Goal: Task Accomplishment & Management: Use online tool/utility

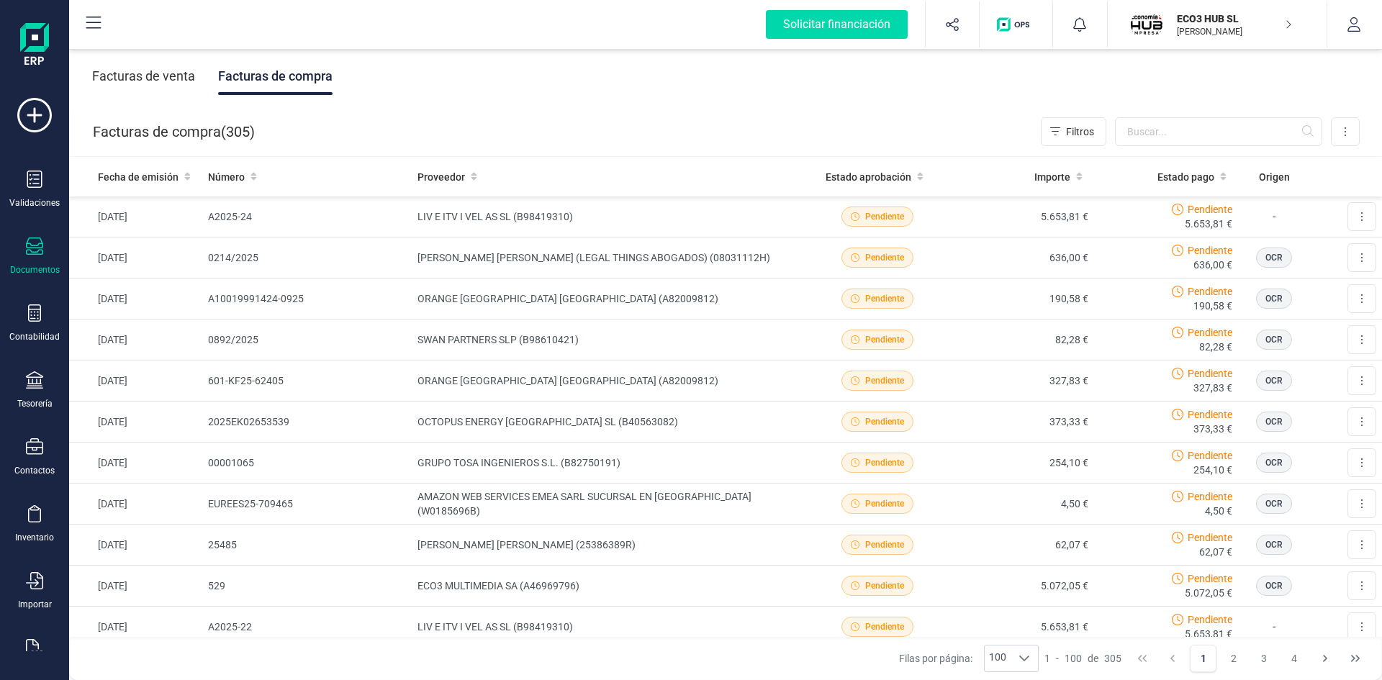
click at [1187, 24] on p "ECO3 HUB SL" at bounding box center [1234, 19] width 115 height 14
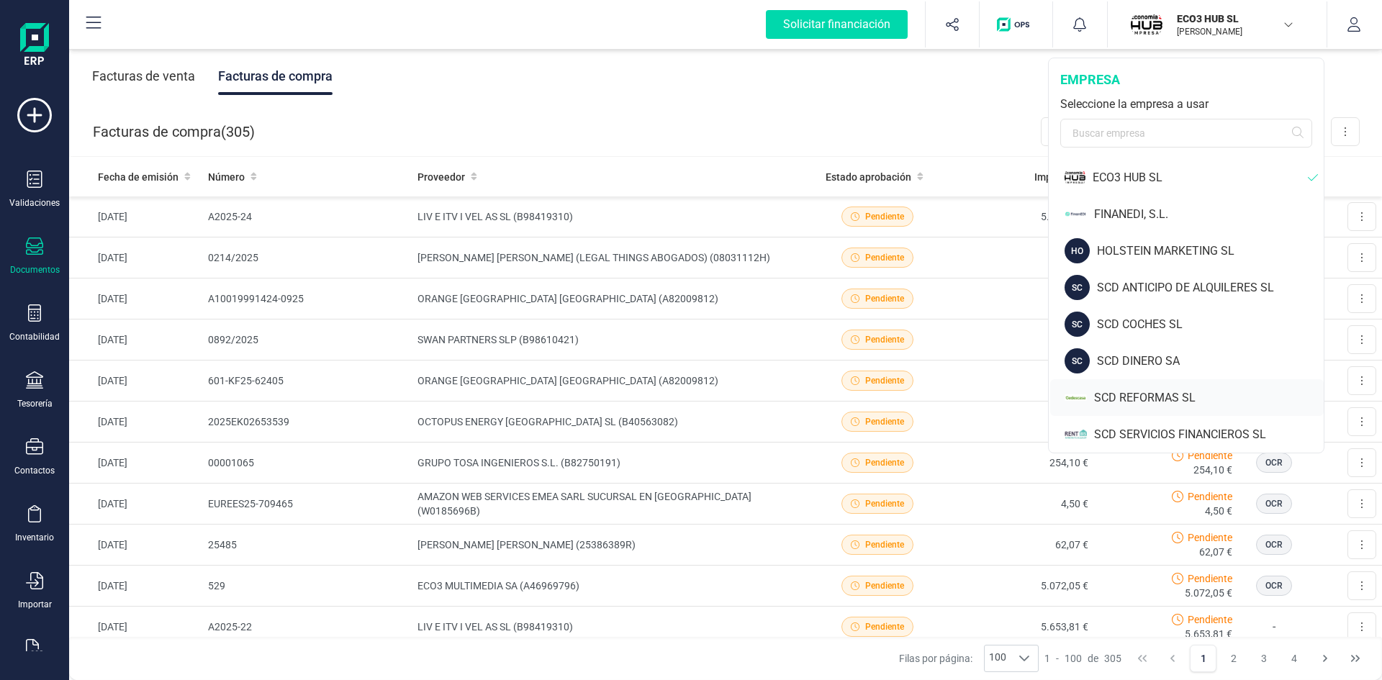
click at [1148, 397] on div "SCD REFORMAS SL" at bounding box center [1209, 397] width 230 height 17
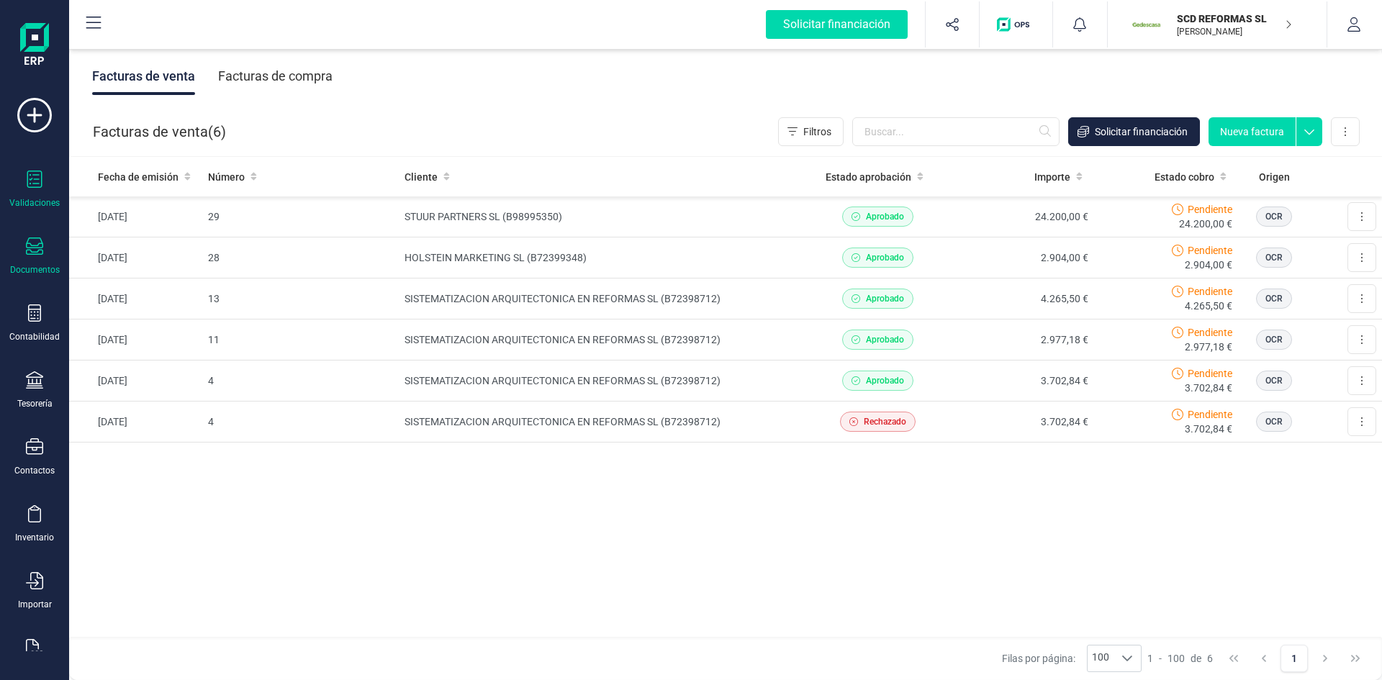
click at [26, 191] on div at bounding box center [34, 181] width 17 height 21
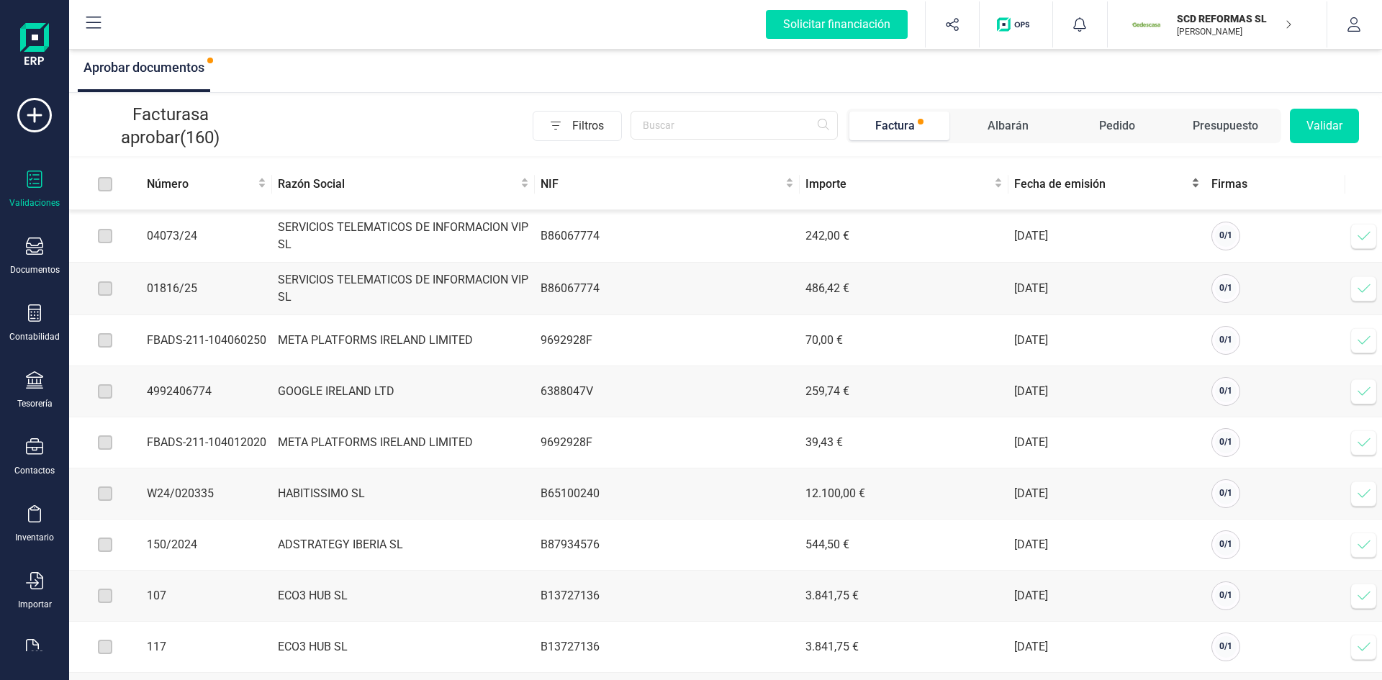
click at [1048, 181] on span "Fecha de emisión" at bounding box center [1101, 184] width 174 height 17
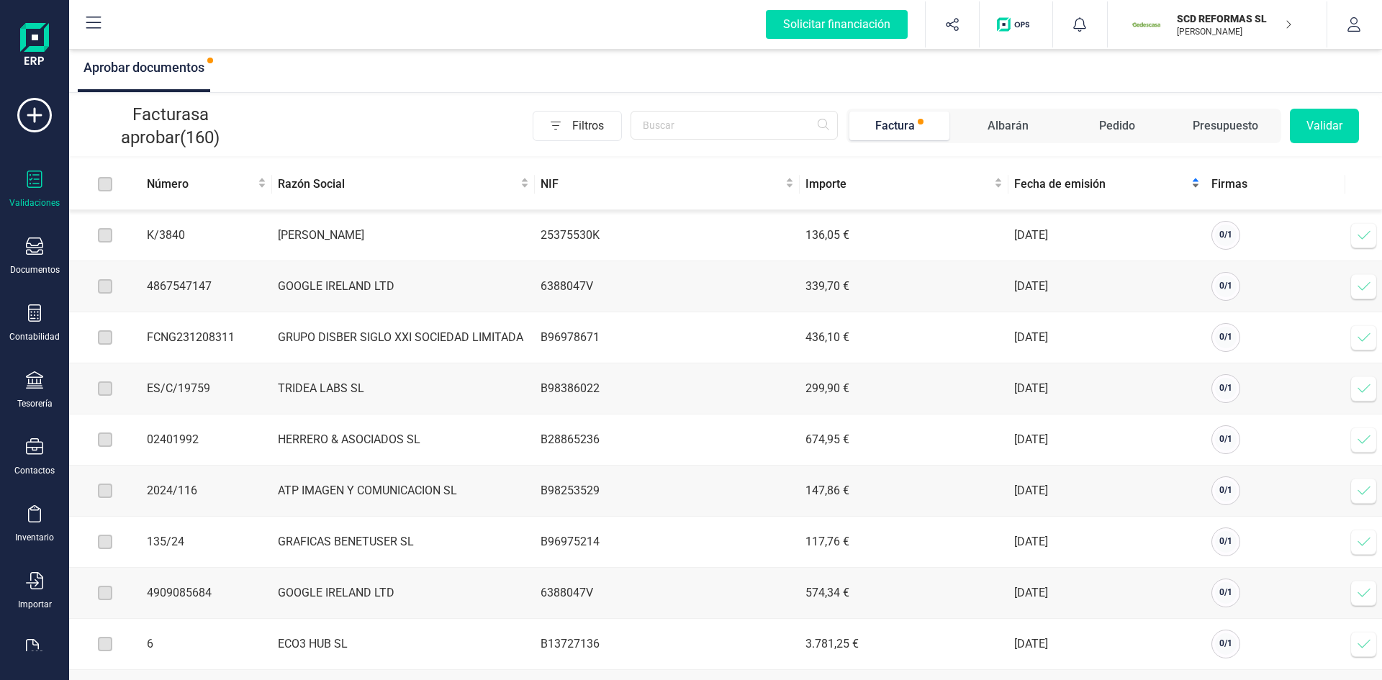
click at [1048, 181] on span "Fecha de emisión" at bounding box center [1101, 184] width 174 height 17
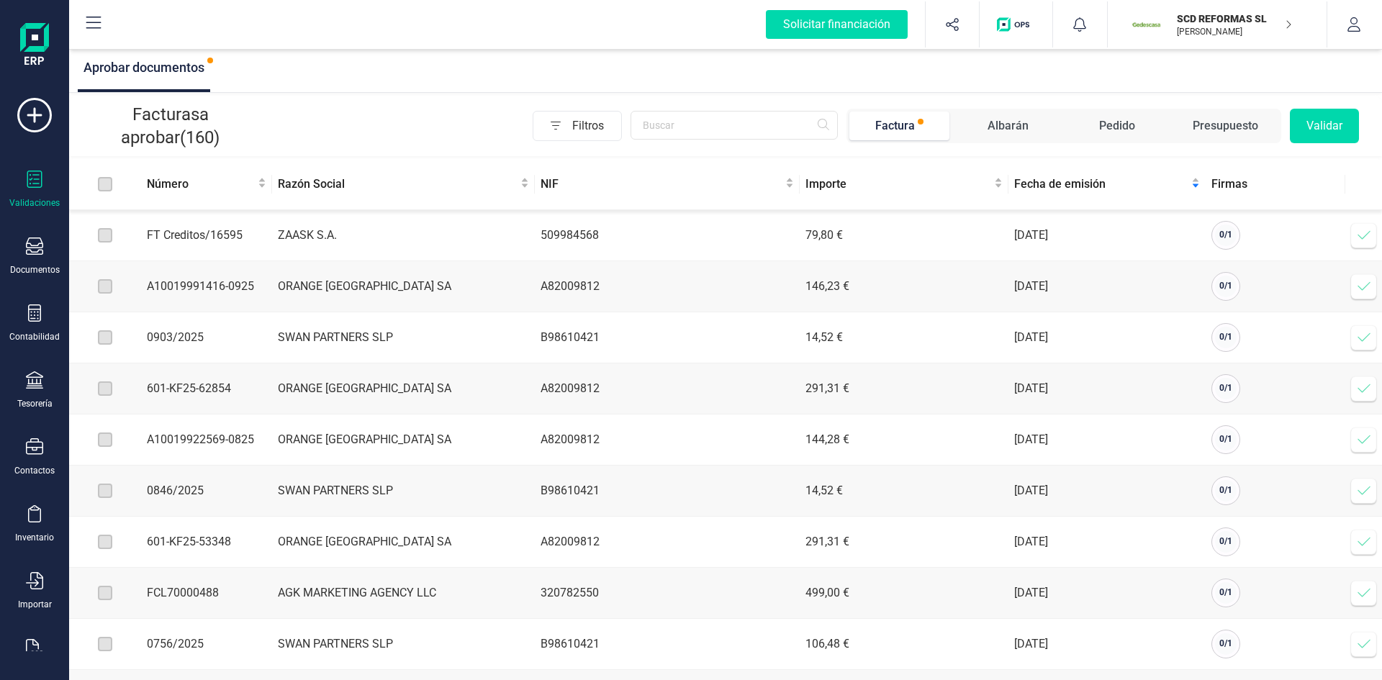
click at [1223, 17] on p "SCD REFORMAS SL" at bounding box center [1234, 19] width 115 height 14
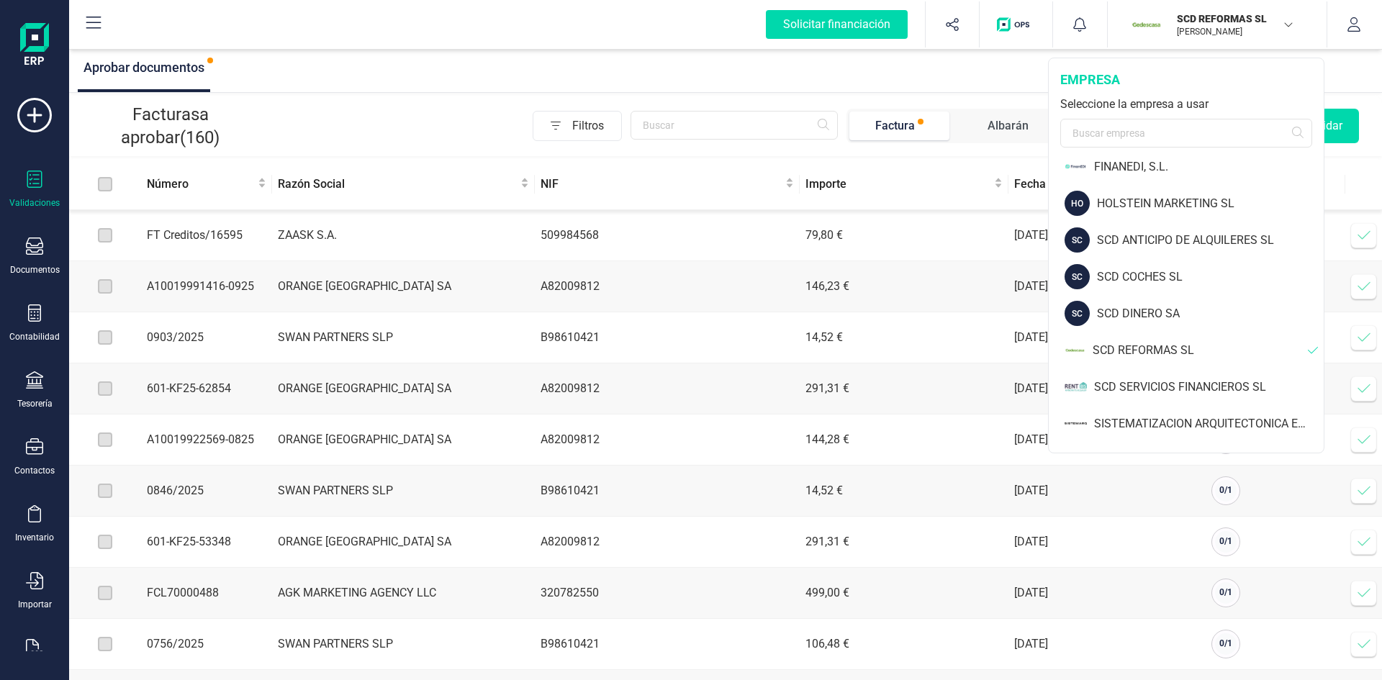
scroll to position [79, 0]
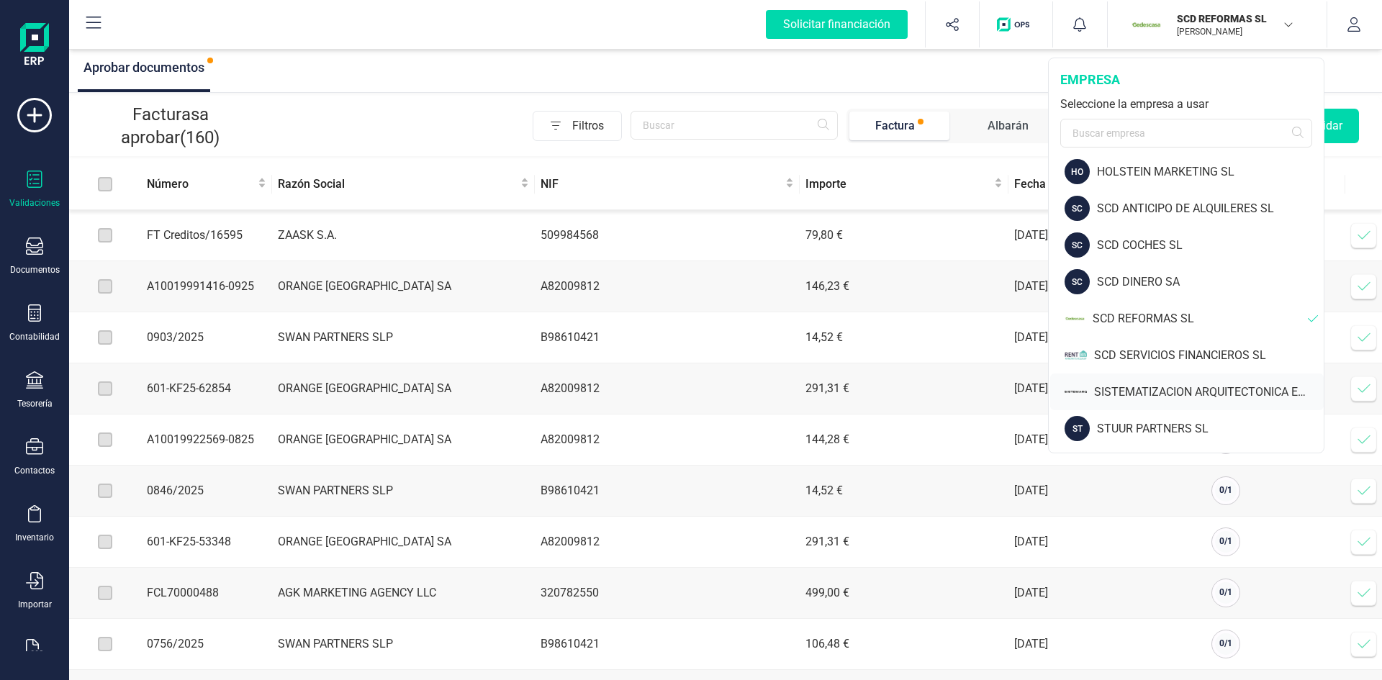
click at [1172, 379] on div "SISTEMATIZACION ARQUITECTONICA EN REFORMAS SL" at bounding box center [1186, 391] width 273 height 37
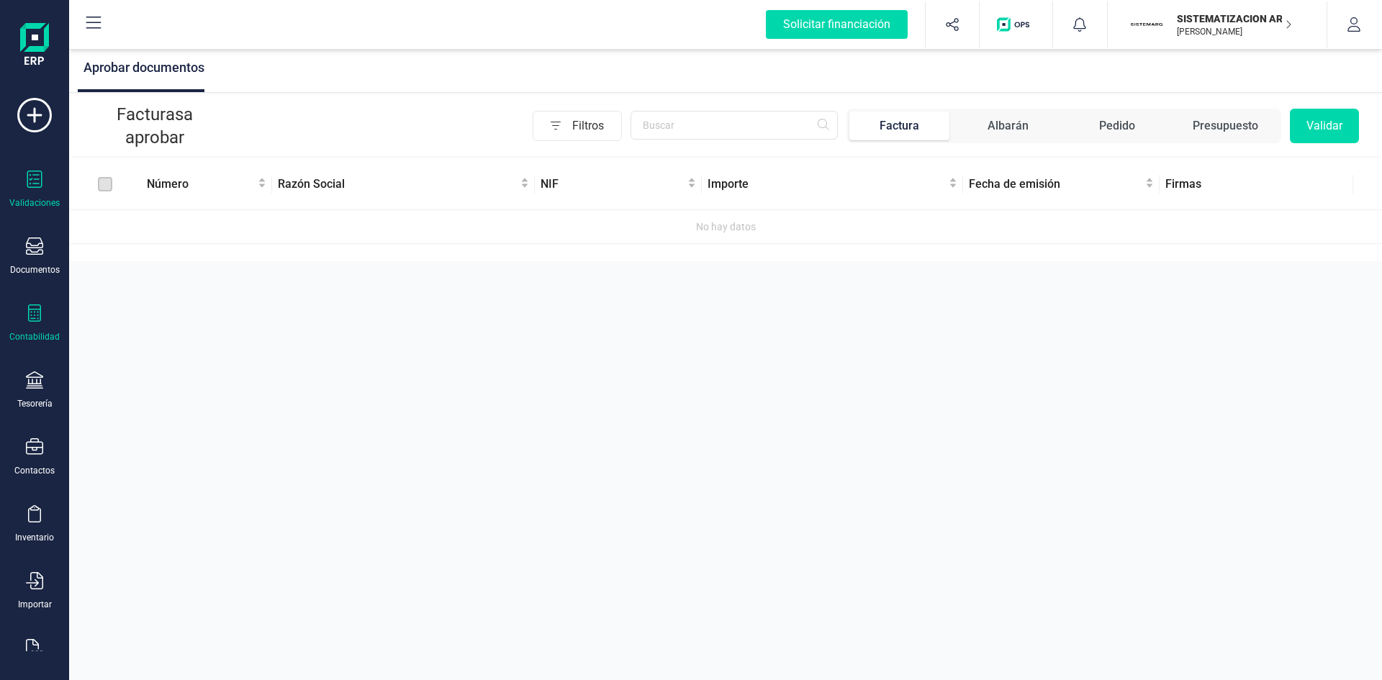
click at [32, 317] on icon at bounding box center [34, 312] width 17 height 17
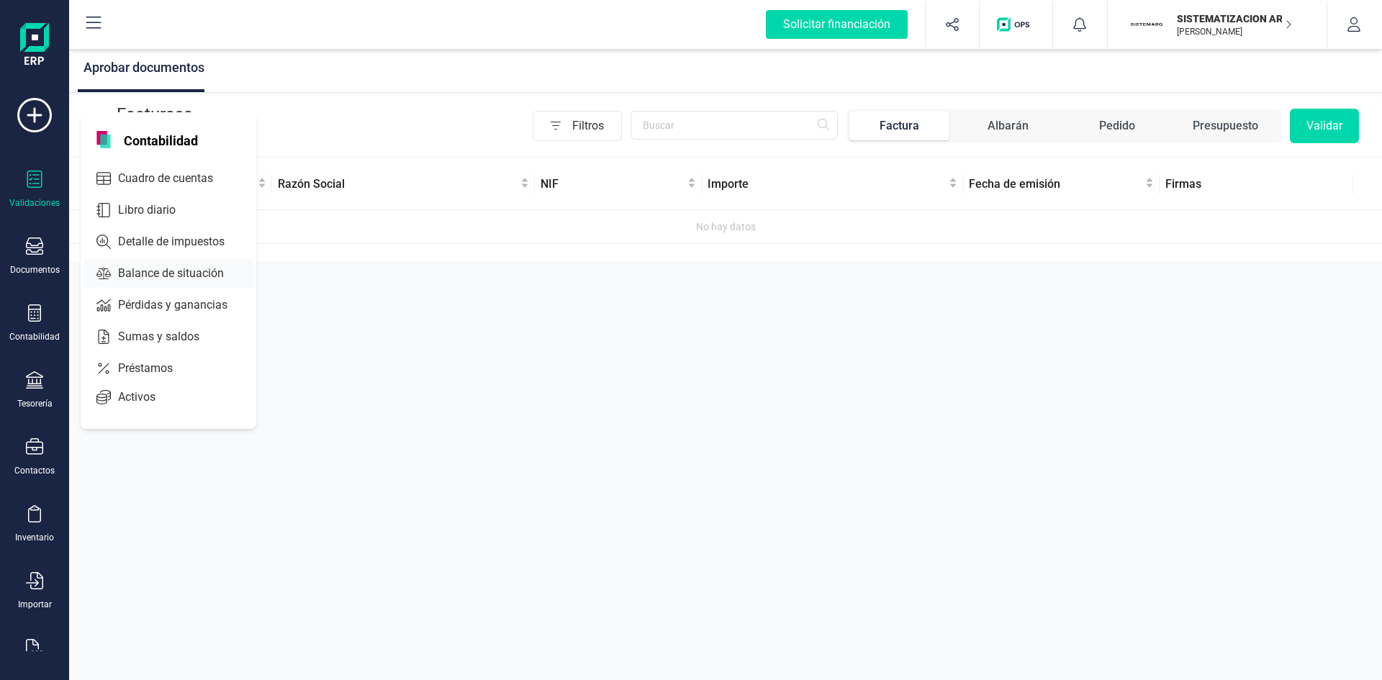
click at [158, 270] on span "Balance de situación" at bounding box center [180, 273] width 137 height 17
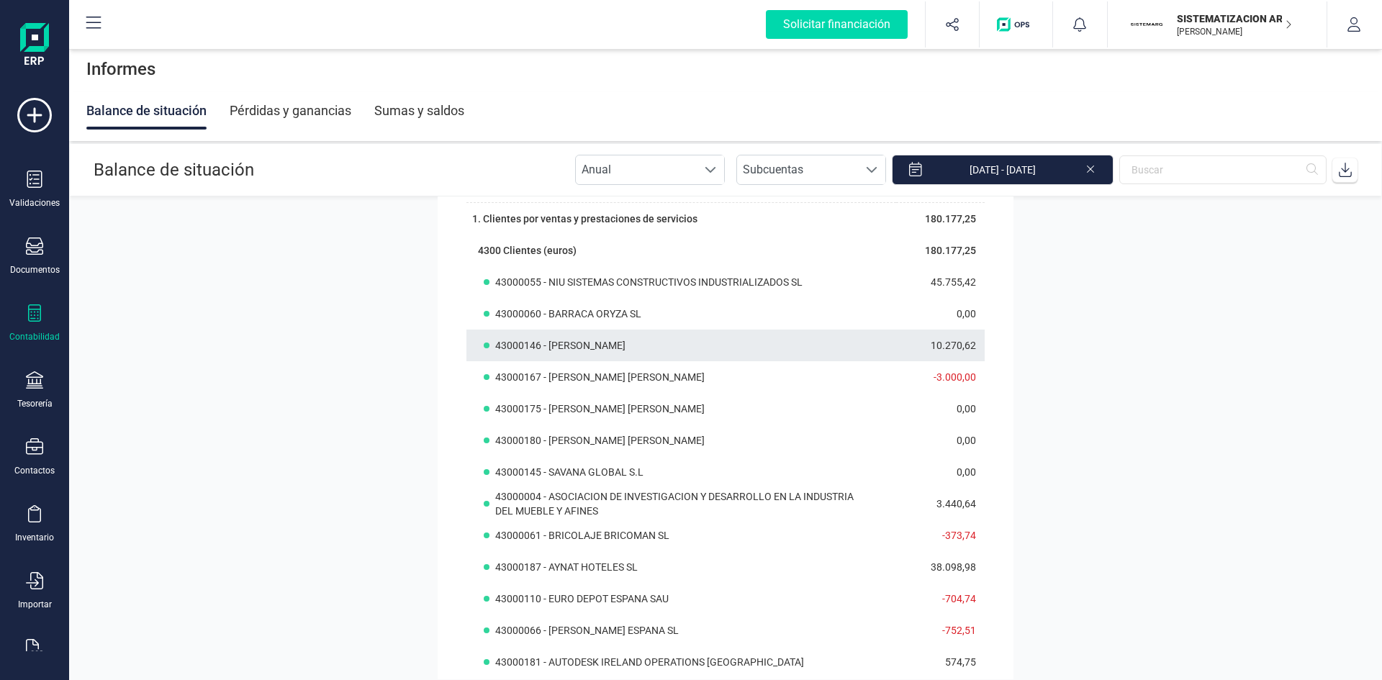
scroll to position [1511, 0]
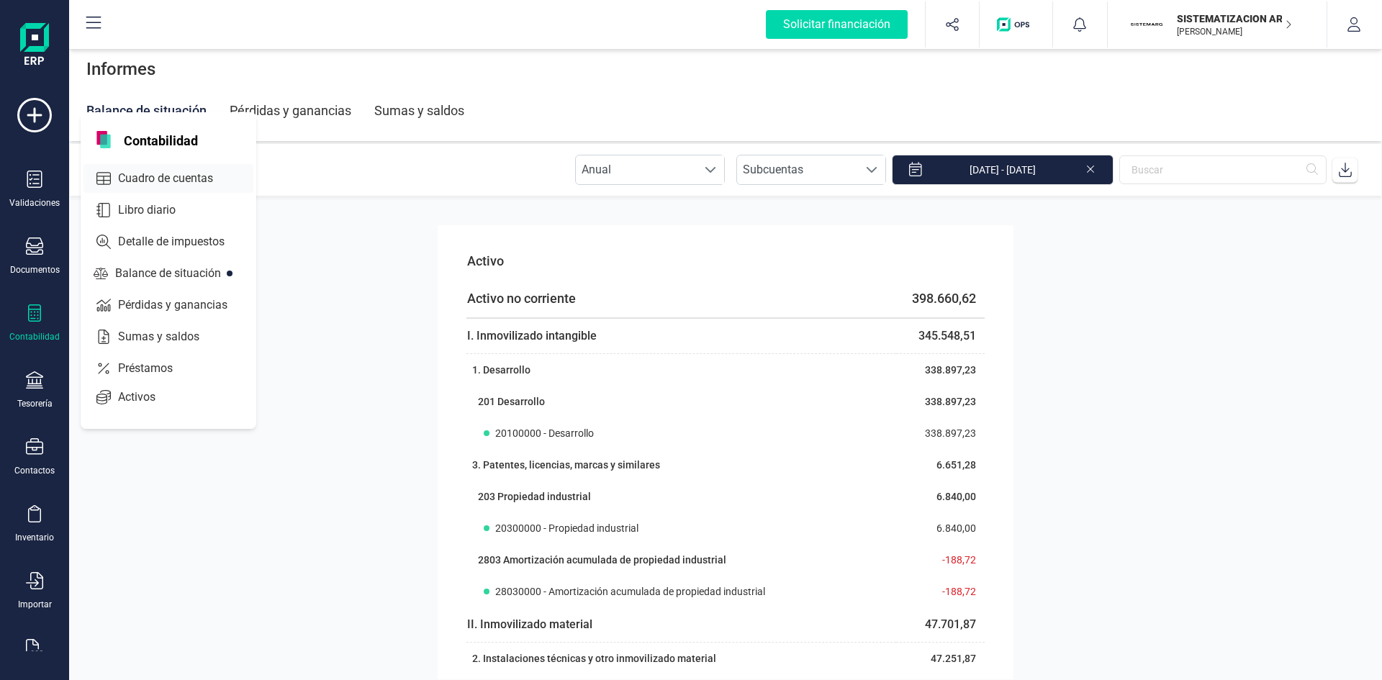
click at [143, 174] on span "Cuadro de cuentas" at bounding box center [175, 178] width 127 height 17
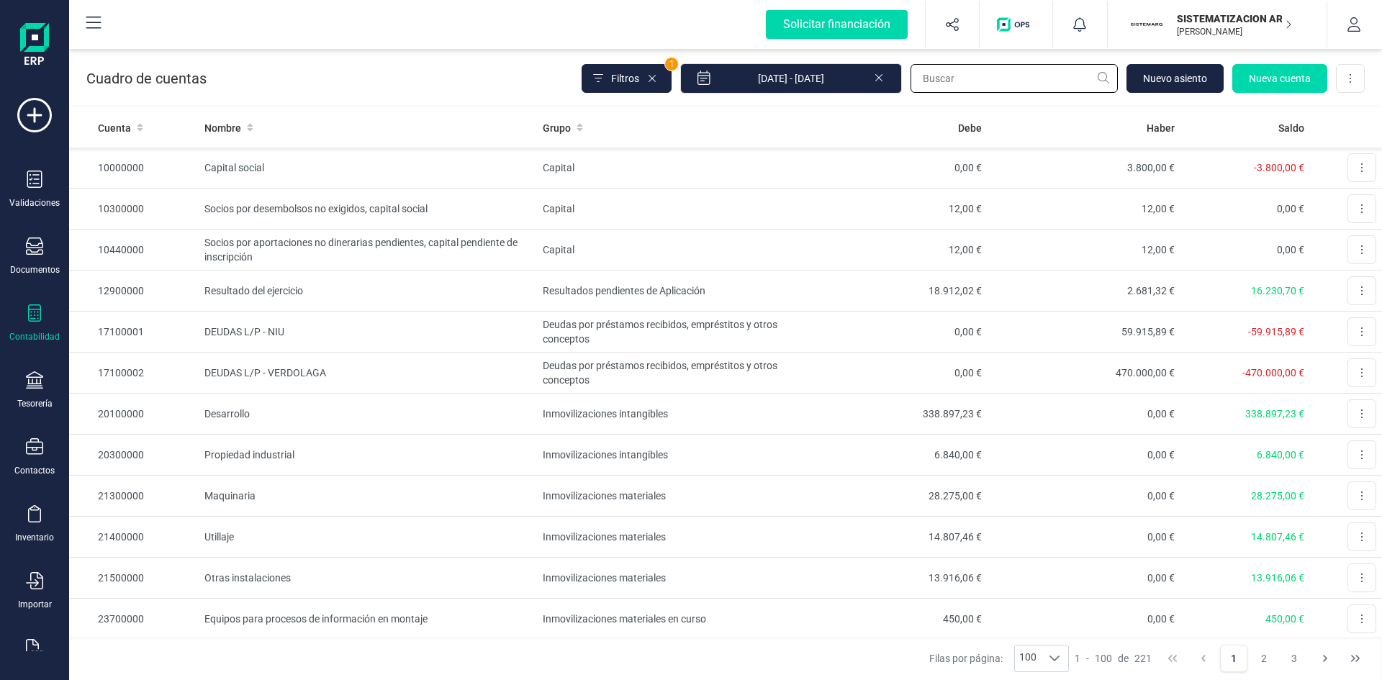
click at [989, 68] on input "text" at bounding box center [1013, 78] width 207 height 29
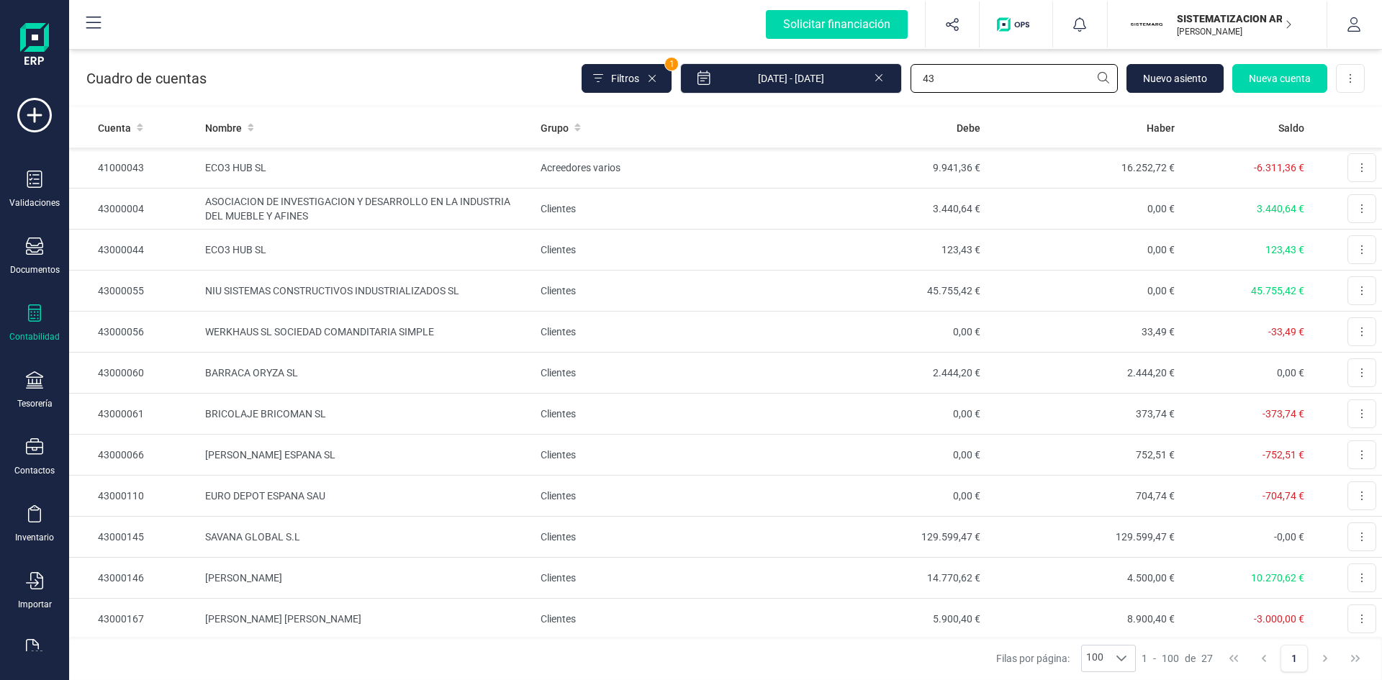
type input "4"
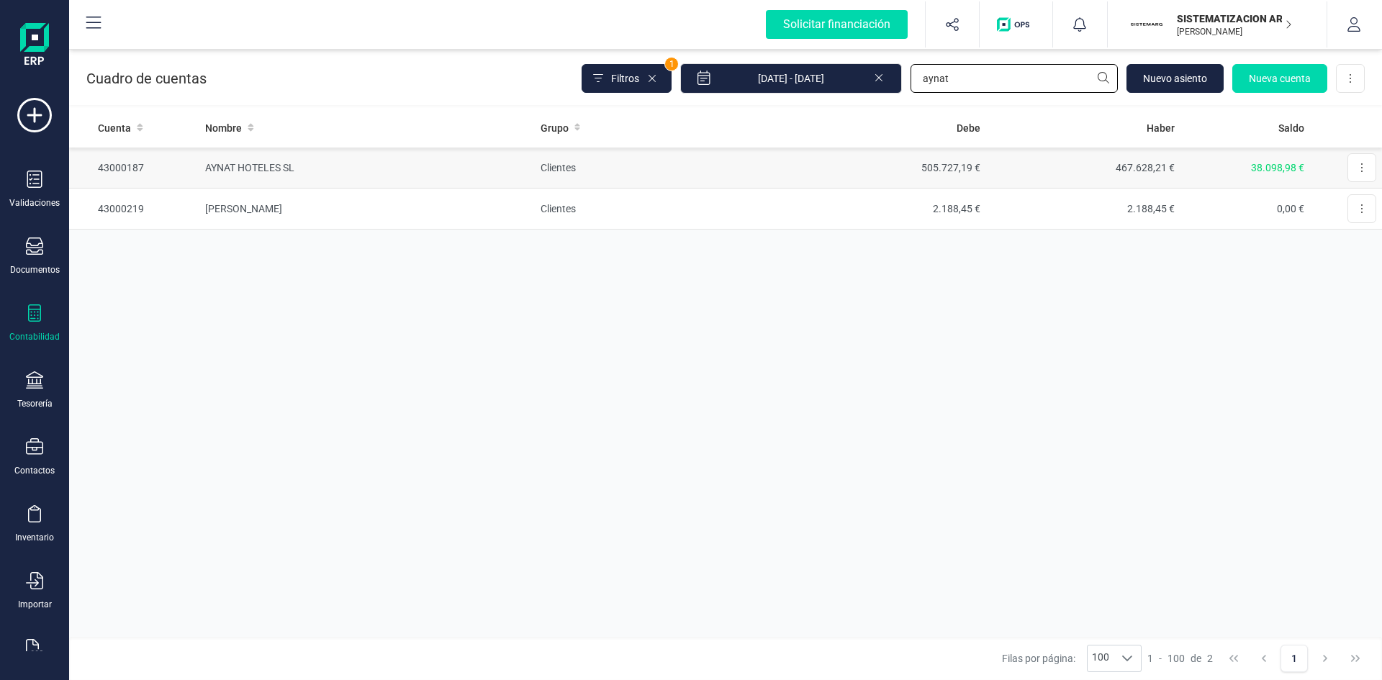
type input "aynat"
click at [232, 166] on td "AYNAT HOTELES SL" at bounding box center [366, 168] width 335 height 41
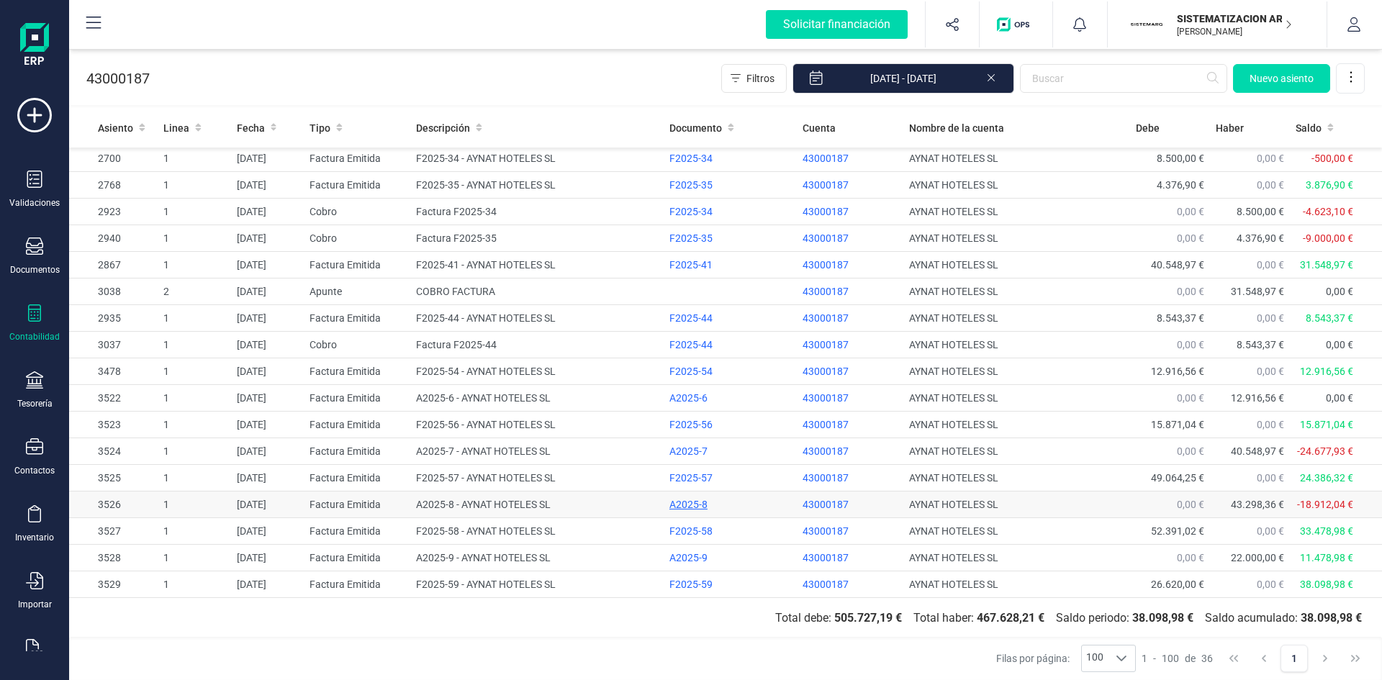
scroll to position [594, 0]
click at [33, 391] on div at bounding box center [34, 381] width 17 height 21
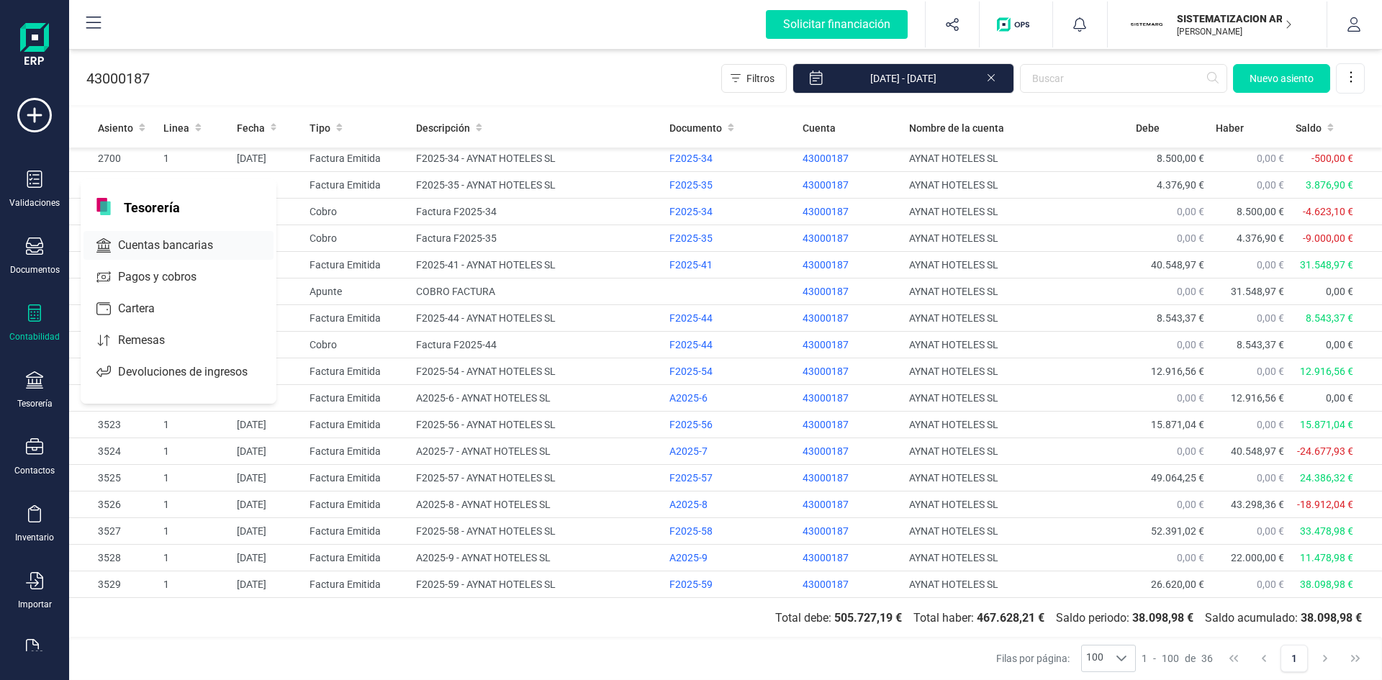
click at [153, 243] on span "Cuentas bancarias" at bounding box center [175, 245] width 127 height 17
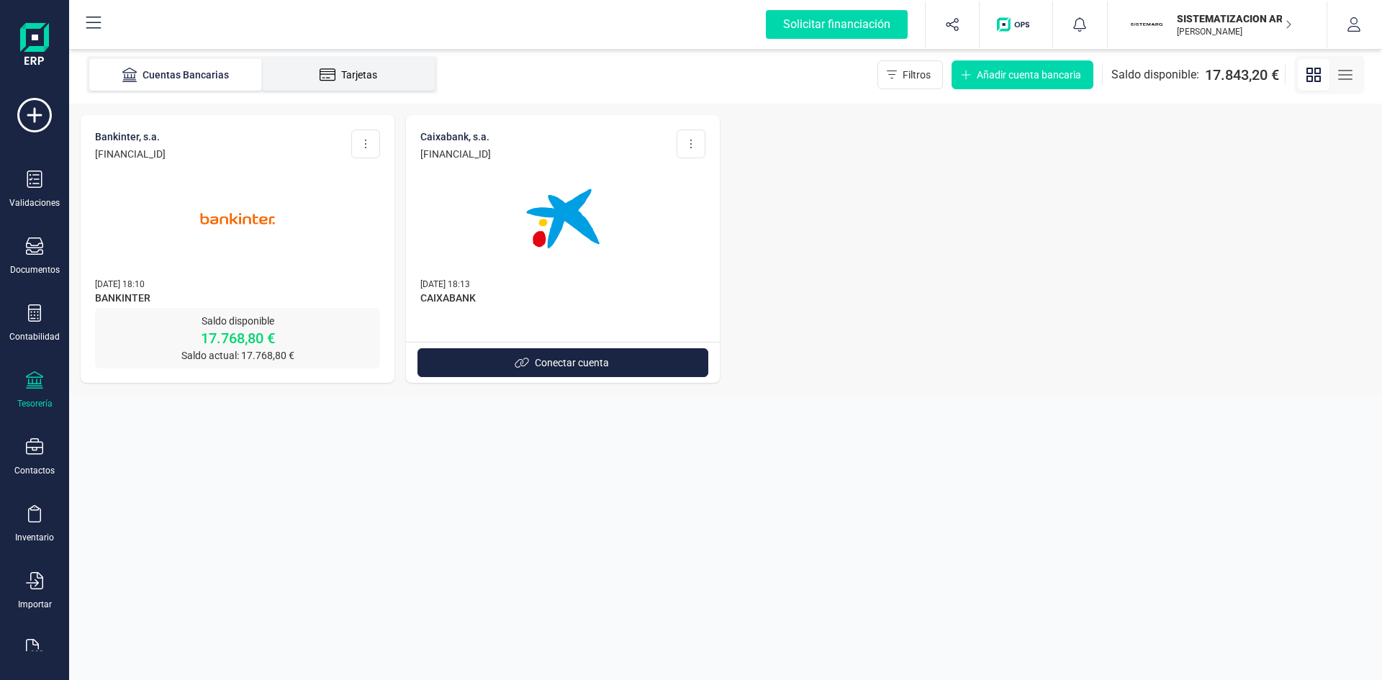
click at [368, 75] on div "Tarjetas" at bounding box center [348, 75] width 115 height 14
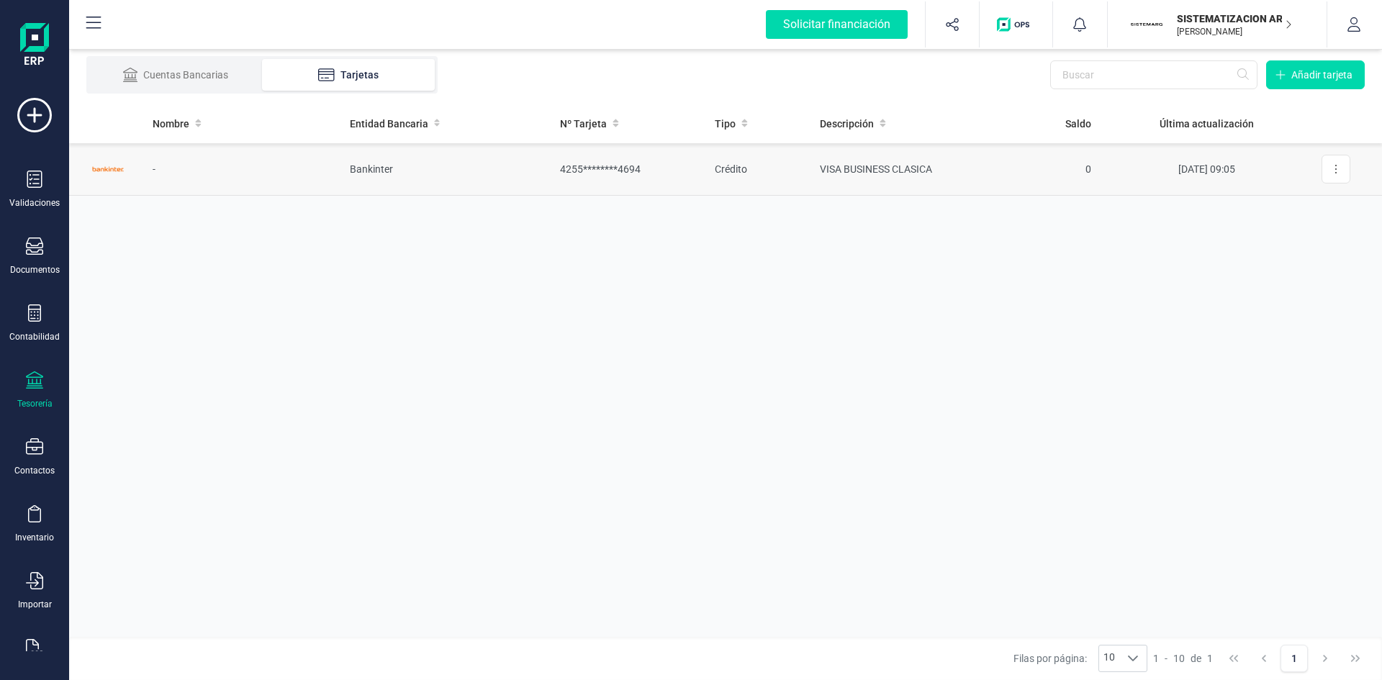
click at [384, 168] on td "Bankinter" at bounding box center [443, 169] width 211 height 53
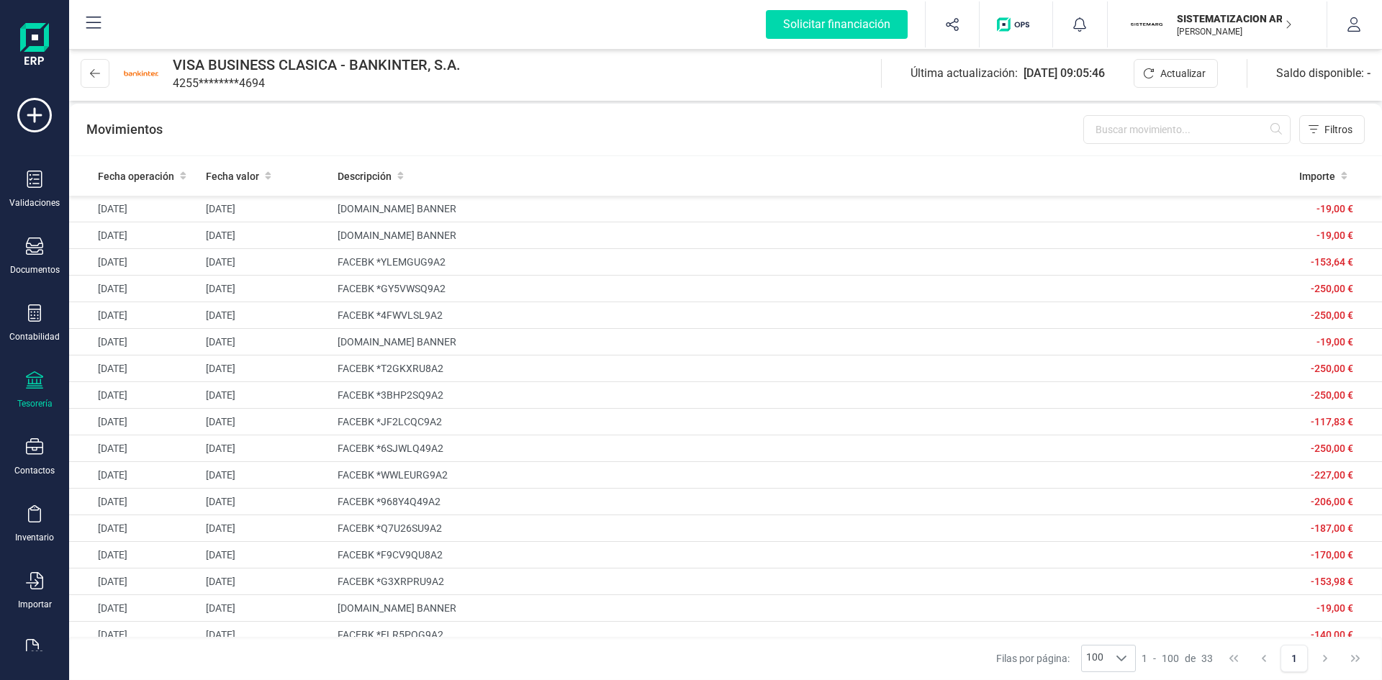
click at [1224, 19] on p "SISTEMATIZACION ARQUITECTONICA EN REFORMAS SL" at bounding box center [1234, 19] width 115 height 14
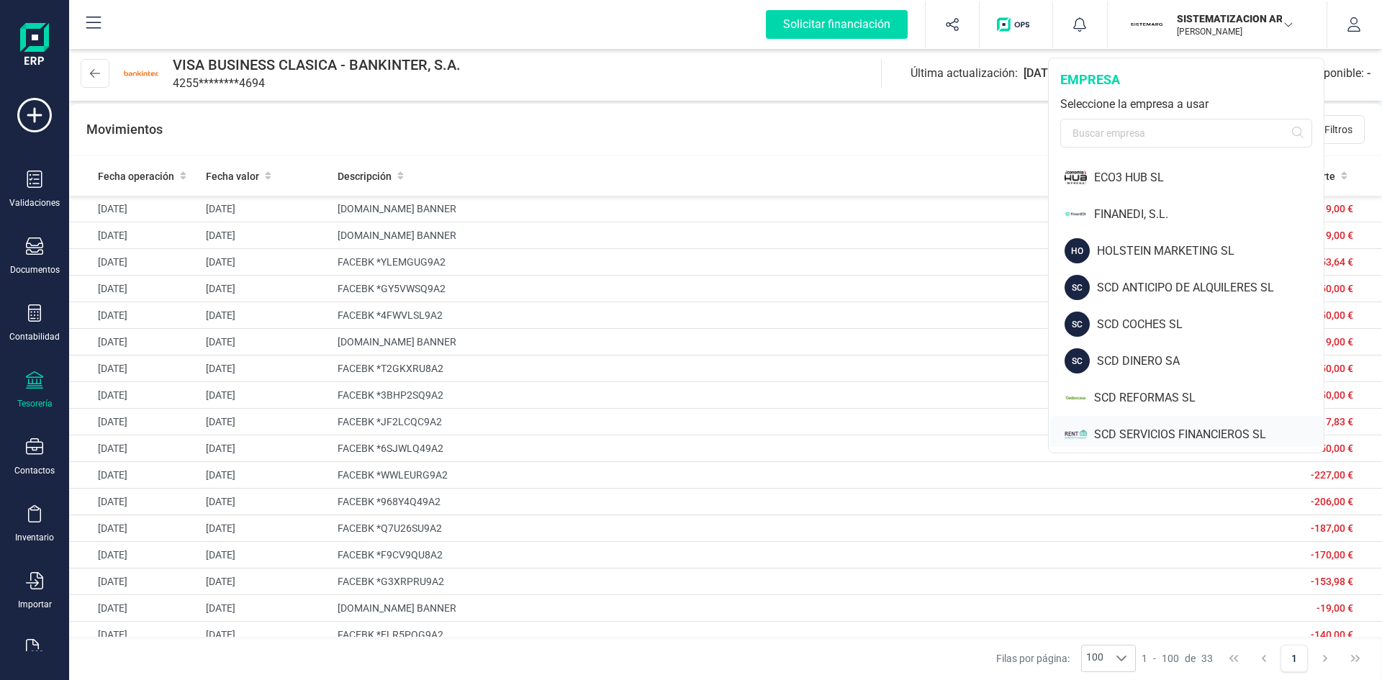
click at [1142, 432] on div "SCD SERVICIOS FINANCIEROS SL" at bounding box center [1209, 434] width 230 height 17
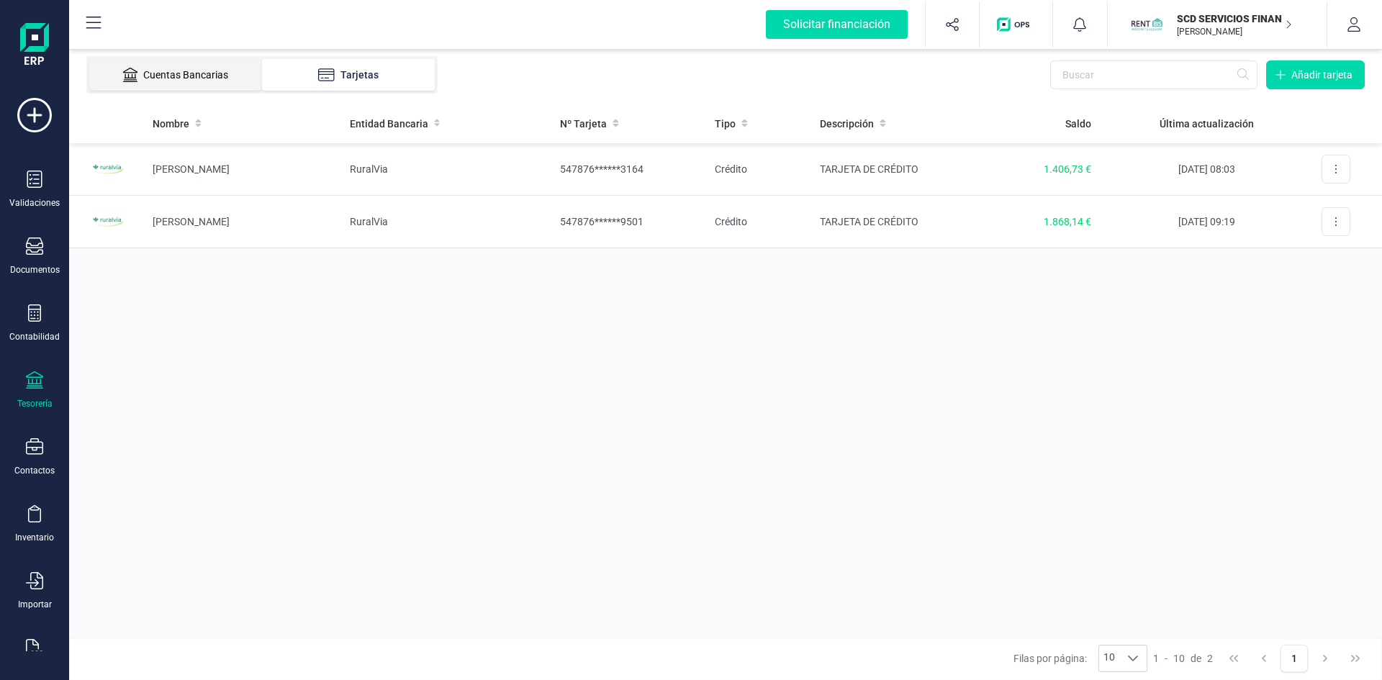
click at [171, 78] on div "Cuentas Bancarias" at bounding box center [175, 75] width 115 height 14
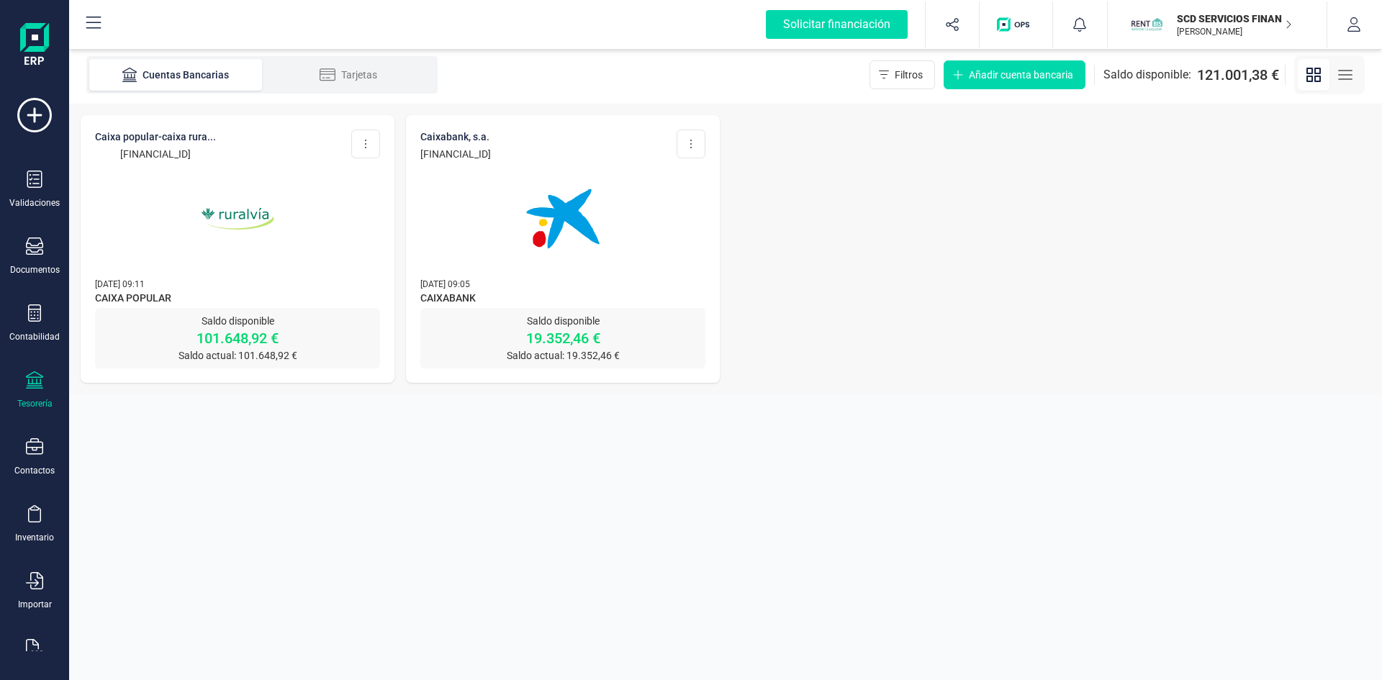
click at [545, 340] on p "19.352,46 €" at bounding box center [562, 338] width 285 height 20
click at [555, 225] on img at bounding box center [562, 218] width 121 height 121
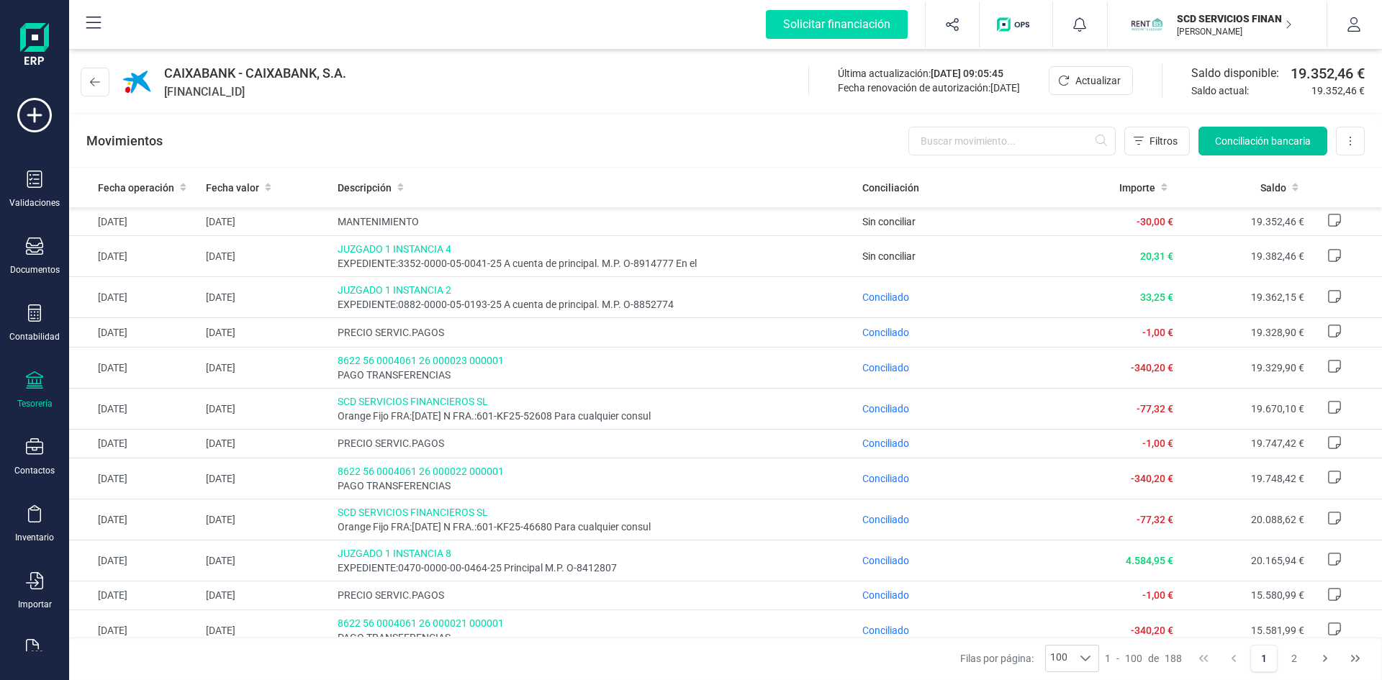
click at [1275, 140] on span "Conciliación bancaria" at bounding box center [1263, 141] width 96 height 14
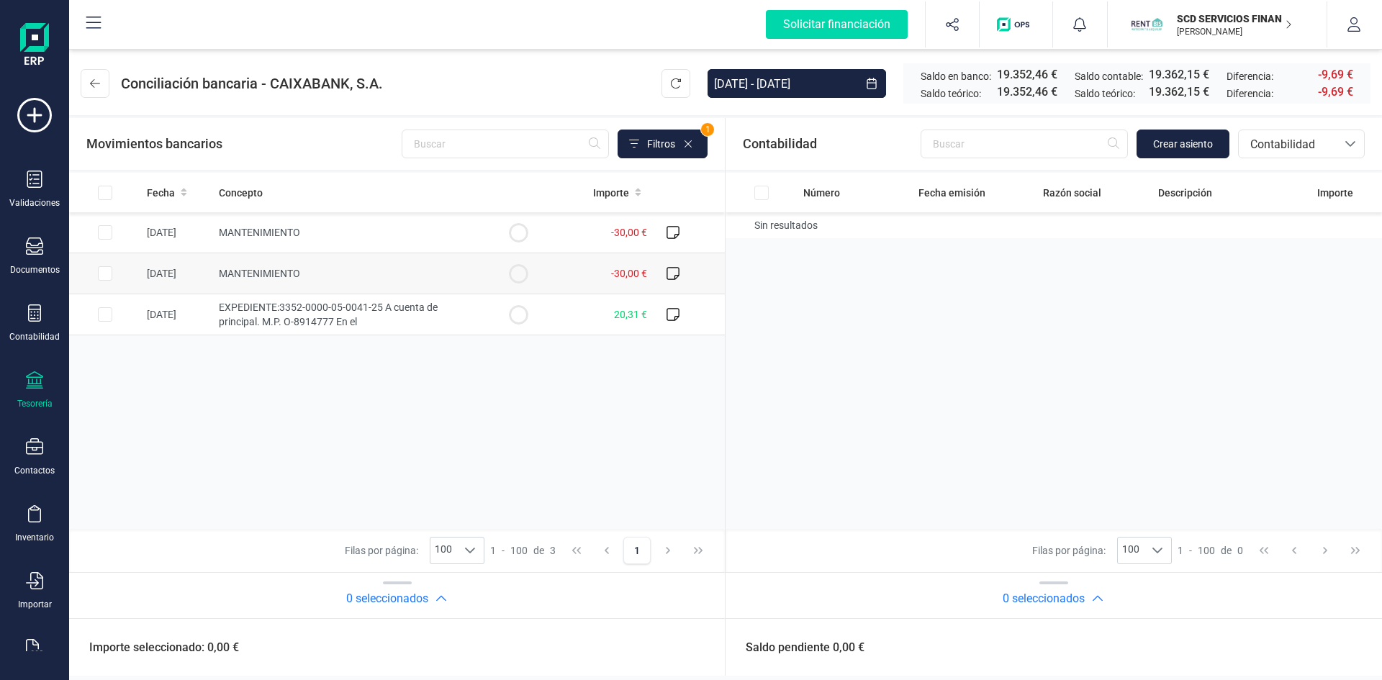
click at [107, 275] on input "Row Selected 5785cdd9-9293-43d3-b19f-3f7a99eda3db" at bounding box center [105, 273] width 14 height 14
checkbox input "true"
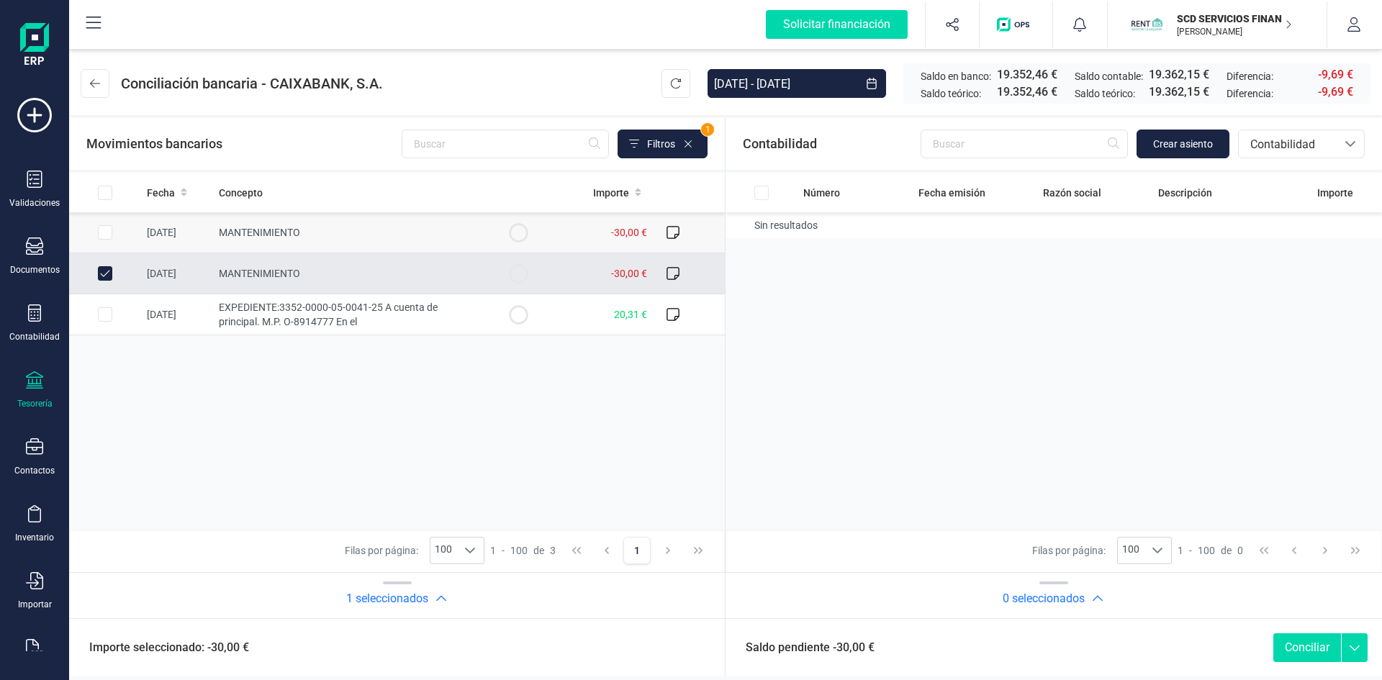
click at [106, 235] on input "Row Selected c5528173-2cea-44cd-a1be-1fb6045f61c8" at bounding box center [105, 232] width 14 height 14
checkbox input "true"
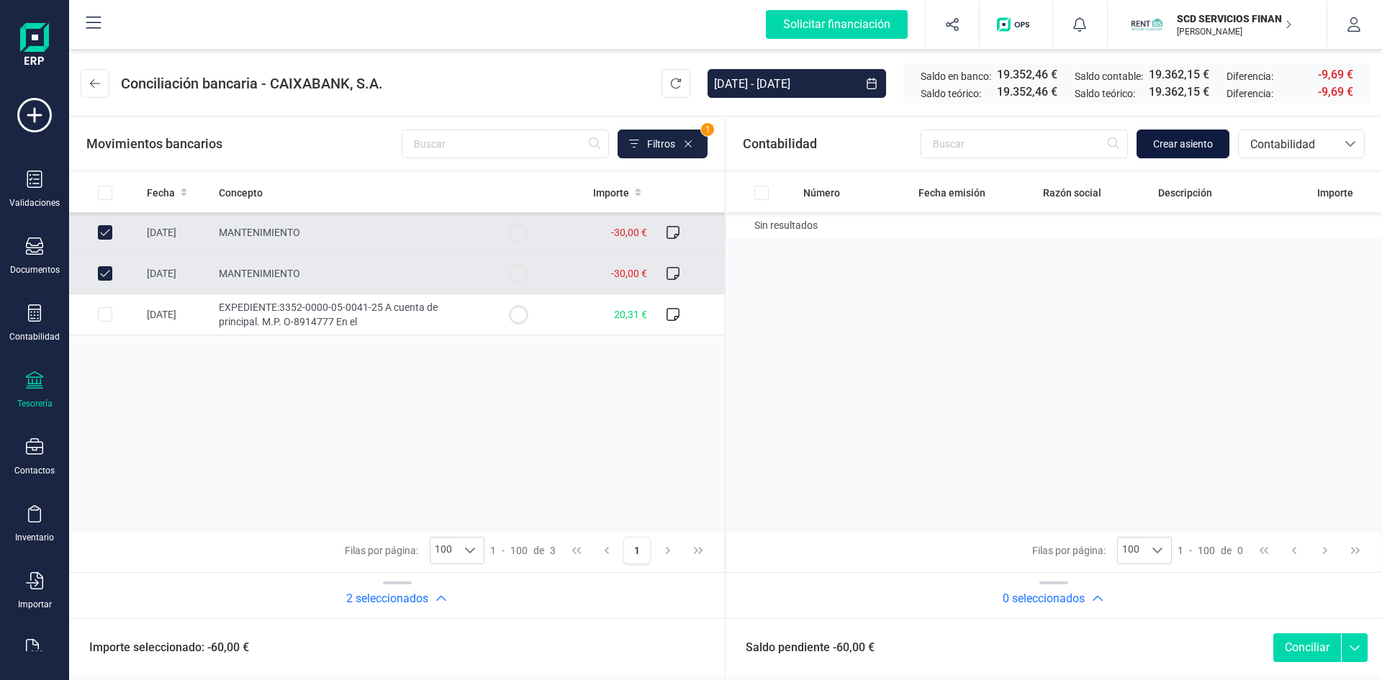
click at [1195, 145] on span "Crear asiento" at bounding box center [1183, 144] width 60 height 14
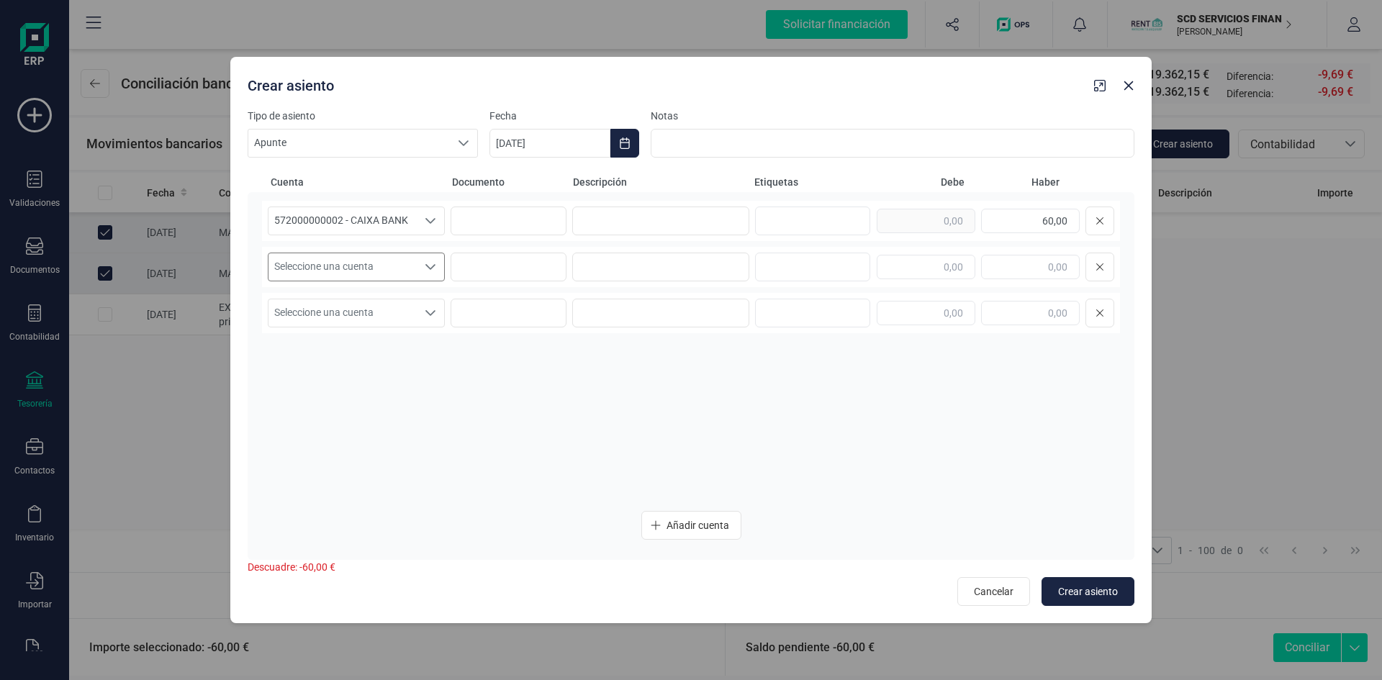
click at [420, 271] on div "Seleccione una cuenta" at bounding box center [430, 266] width 27 height 27
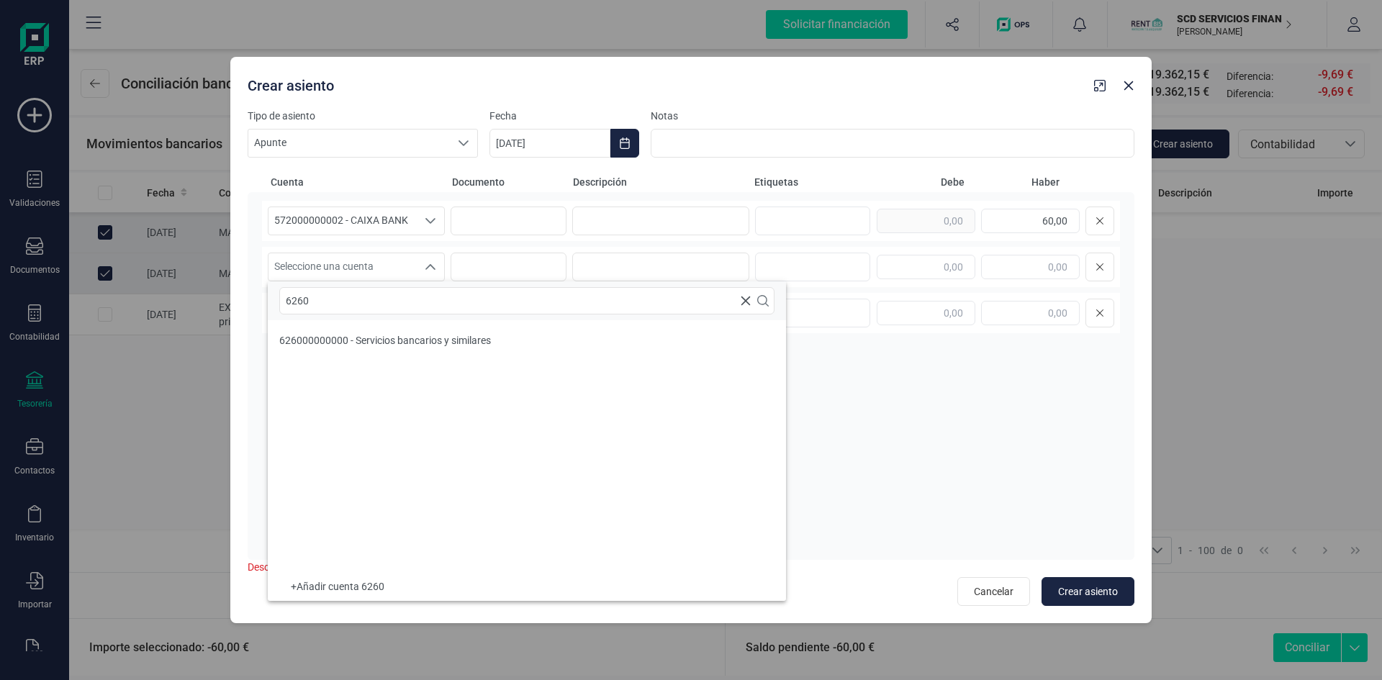
type input "6260"
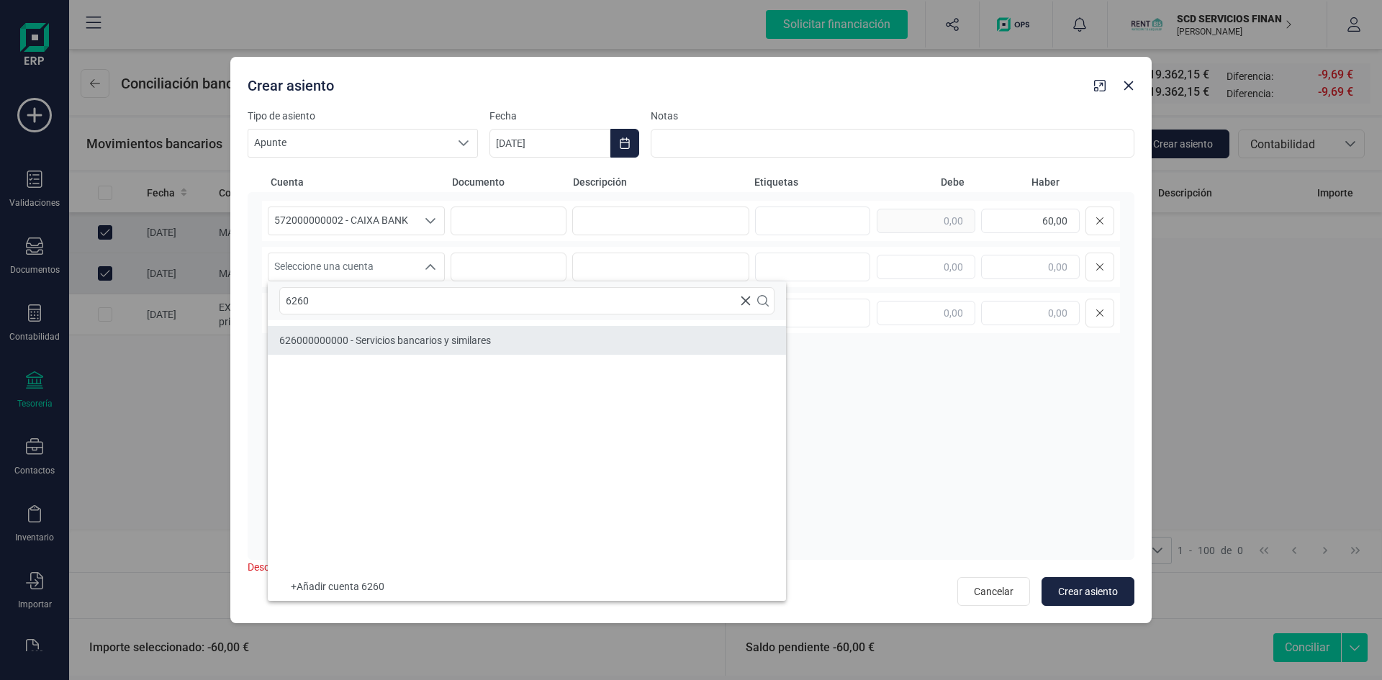
click at [349, 340] on span "626000000000 - Servicios bancarios y similares" at bounding box center [385, 341] width 212 height 12
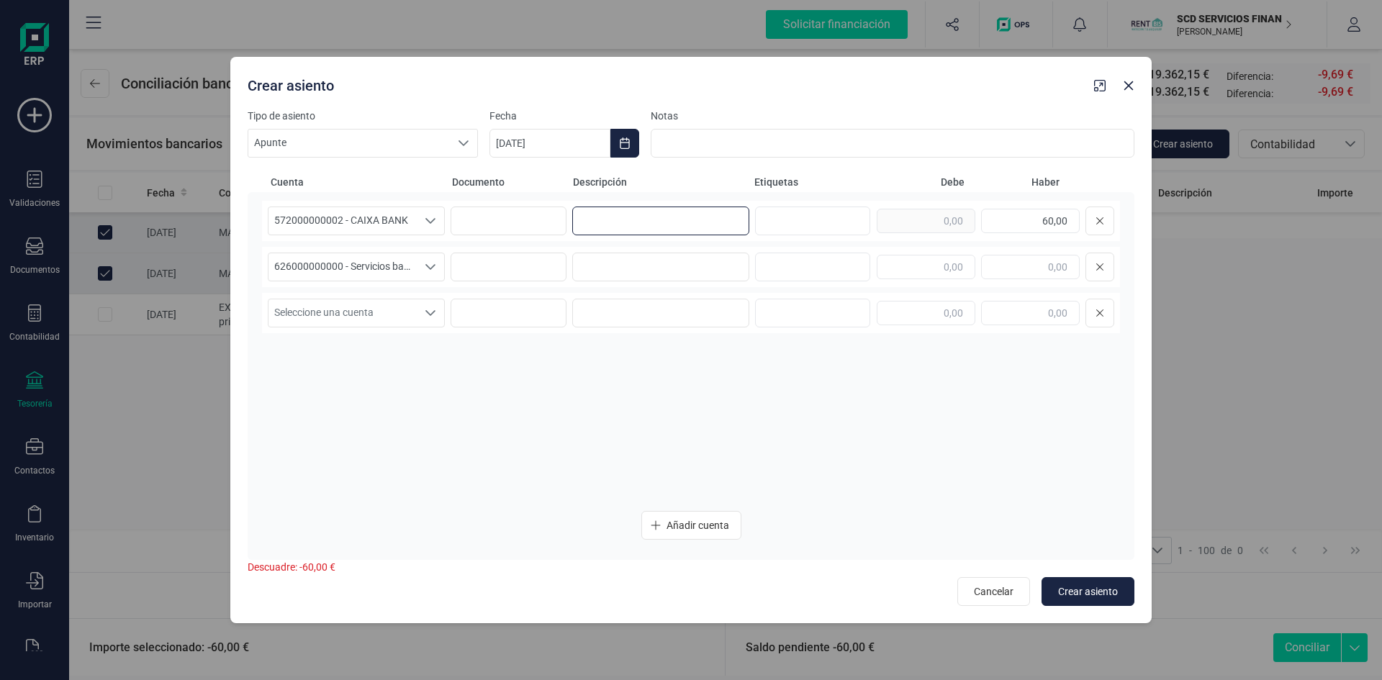
click at [681, 212] on input at bounding box center [660, 221] width 177 height 29
drag, startPoint x: 719, startPoint y: 230, endPoint x: 503, endPoint y: 231, distance: 215.9
click at [503, 231] on div "572000000002 - CAIXA BANK 572000000002 - CAIXA BANK comisiones mantenimiento 60…" at bounding box center [691, 221] width 858 height 40
type input "comisiones mantenimiento"
click at [677, 269] on input at bounding box center [660, 267] width 177 height 29
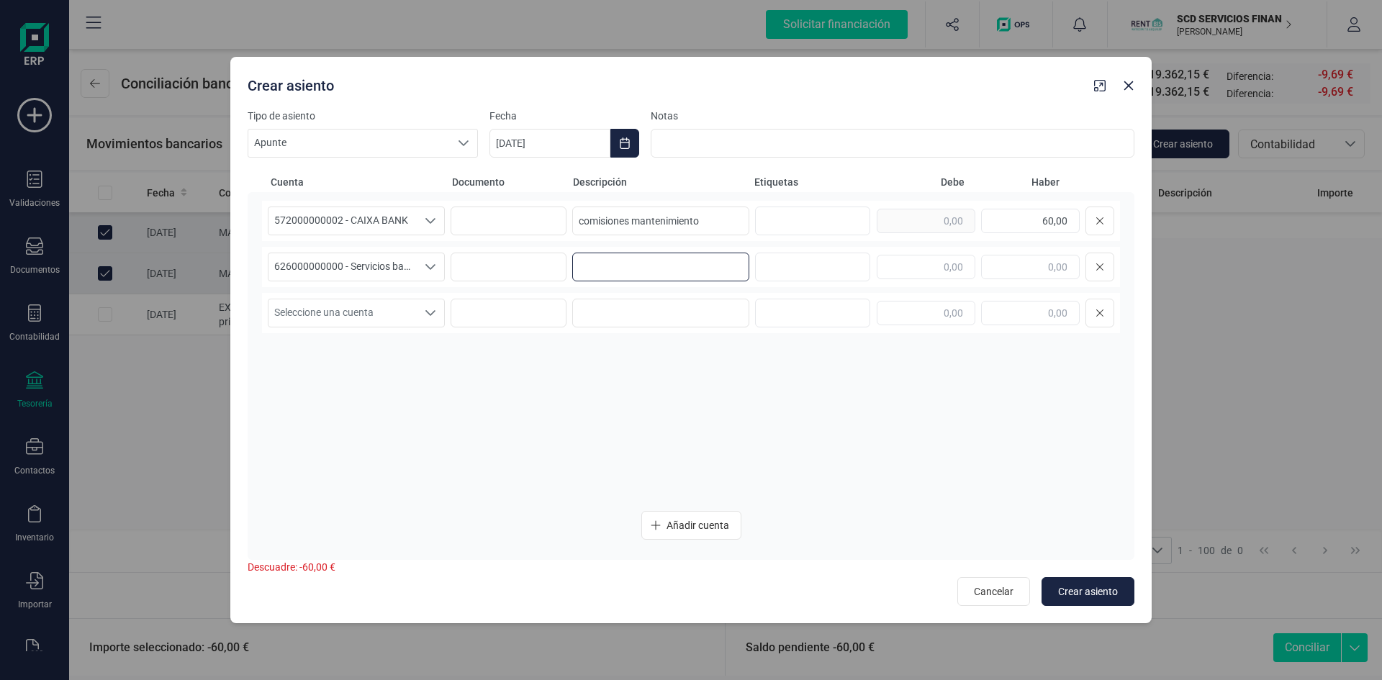
paste input "comisiones mantenimiento"
type input "comisiones mantenimiento"
click at [910, 260] on input "text" at bounding box center [925, 267] width 99 height 24
type input "60,00"
click at [1099, 595] on span "Crear asiento" at bounding box center [1088, 591] width 60 height 14
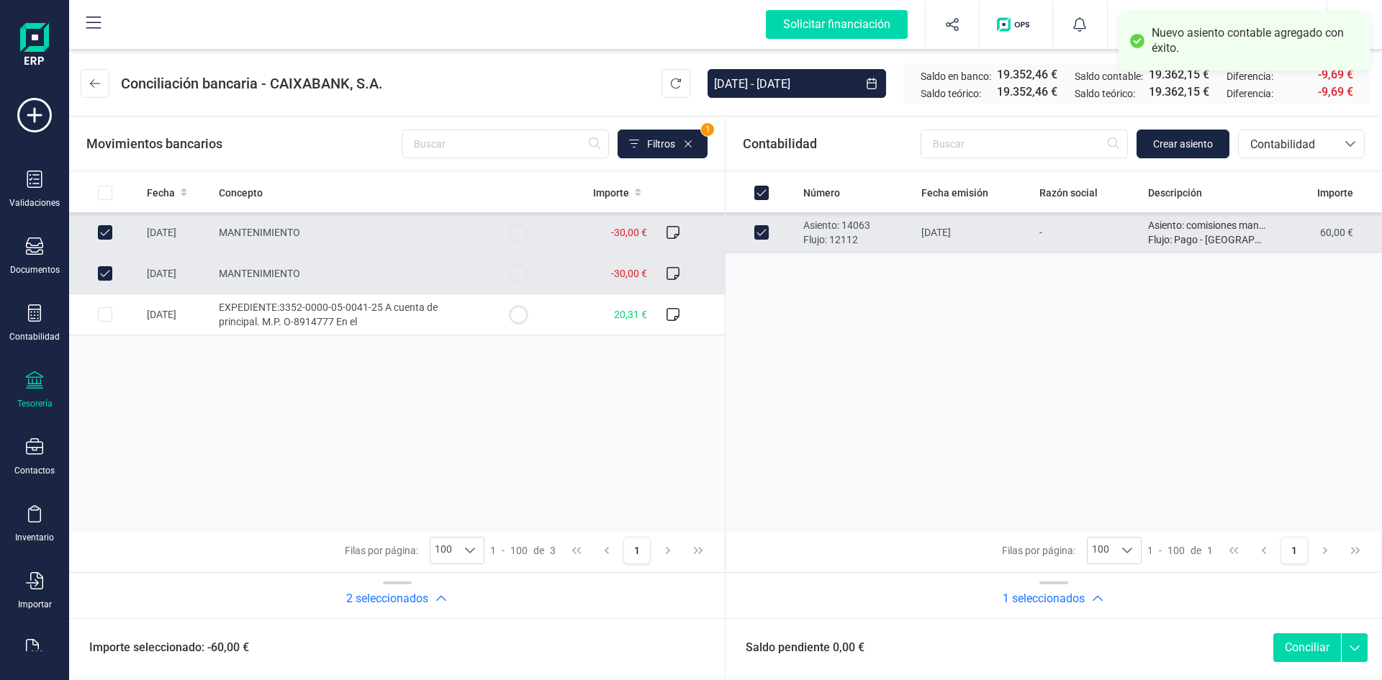
click at [1301, 651] on button "Conciliar" at bounding box center [1307, 647] width 68 height 29
checkbox input "false"
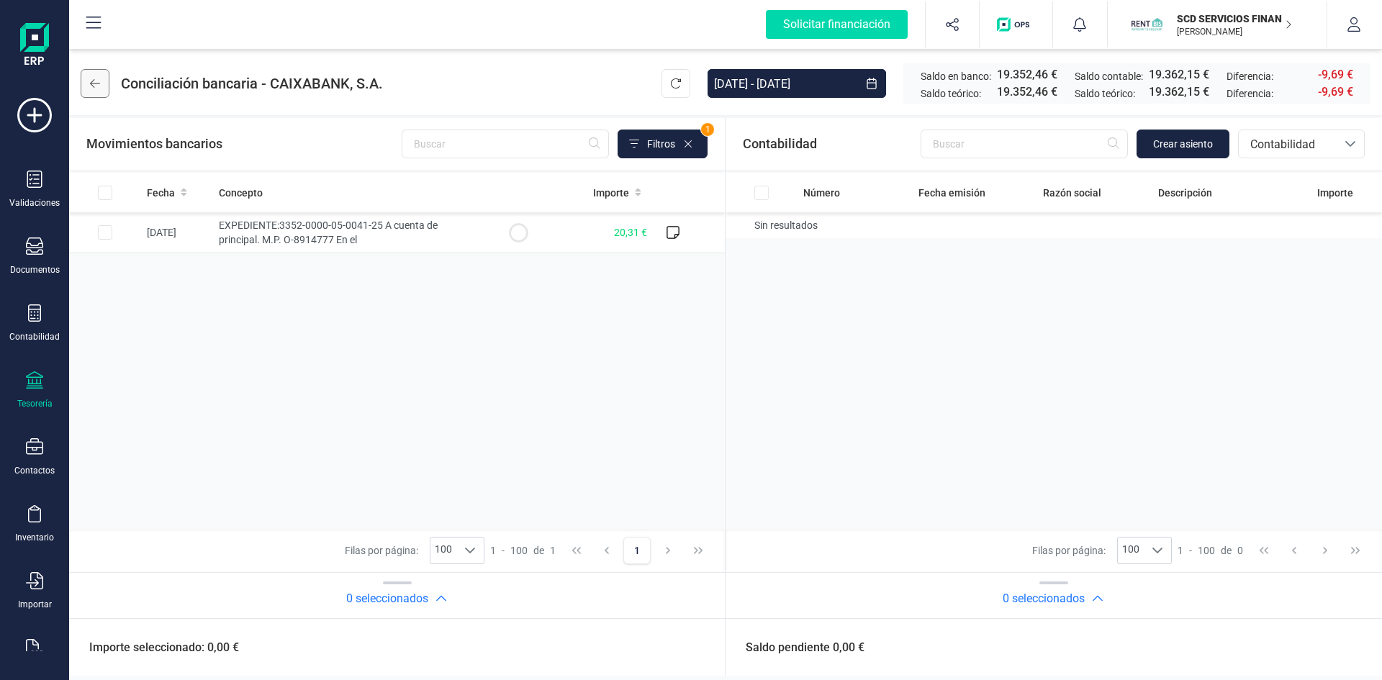
click at [96, 83] on icon at bounding box center [95, 83] width 10 height 9
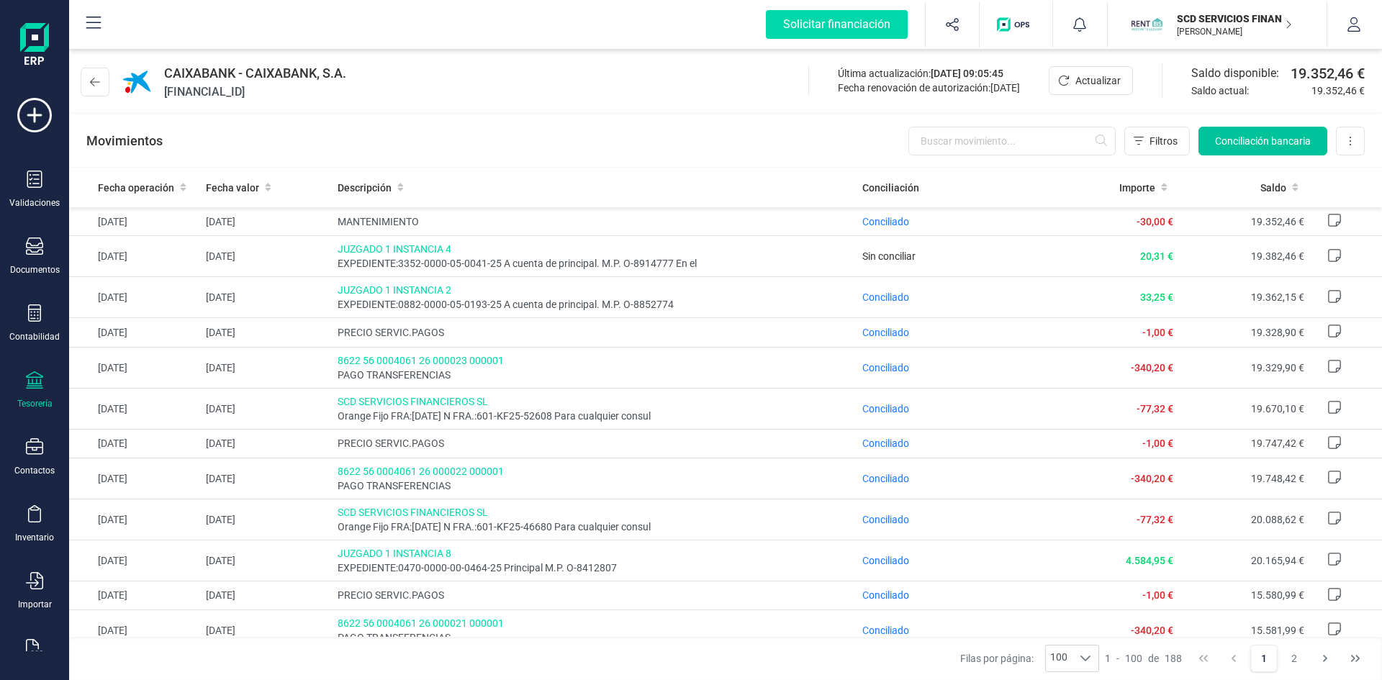
click at [1264, 137] on span "Conciliación bancaria" at bounding box center [1263, 141] width 96 height 14
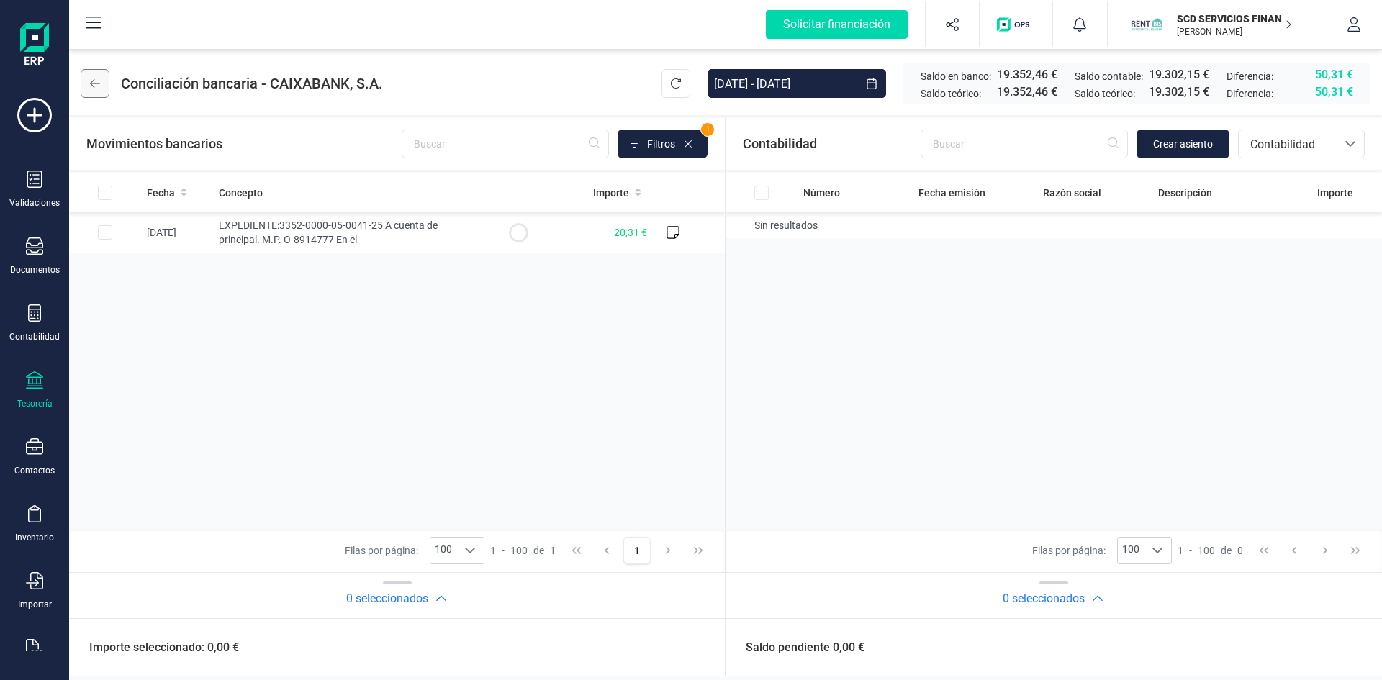
click at [90, 93] on button at bounding box center [95, 83] width 29 height 29
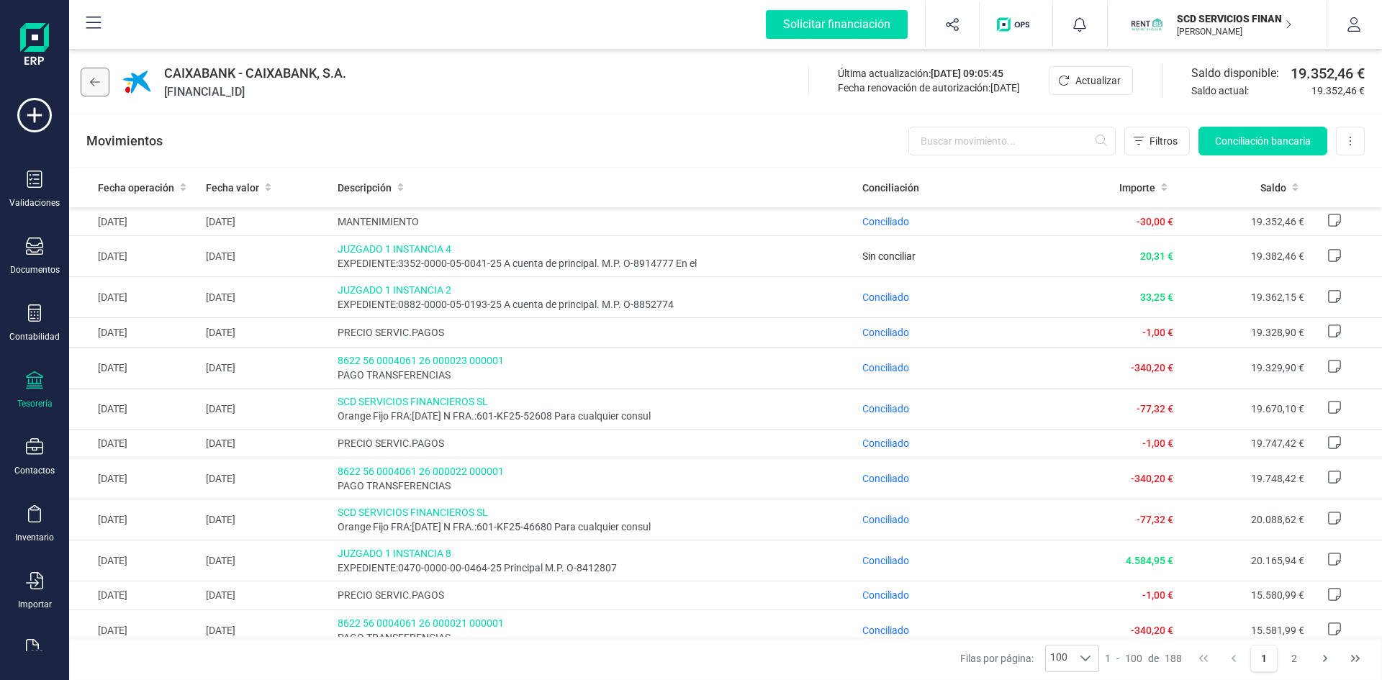
click at [91, 90] on button at bounding box center [95, 82] width 29 height 29
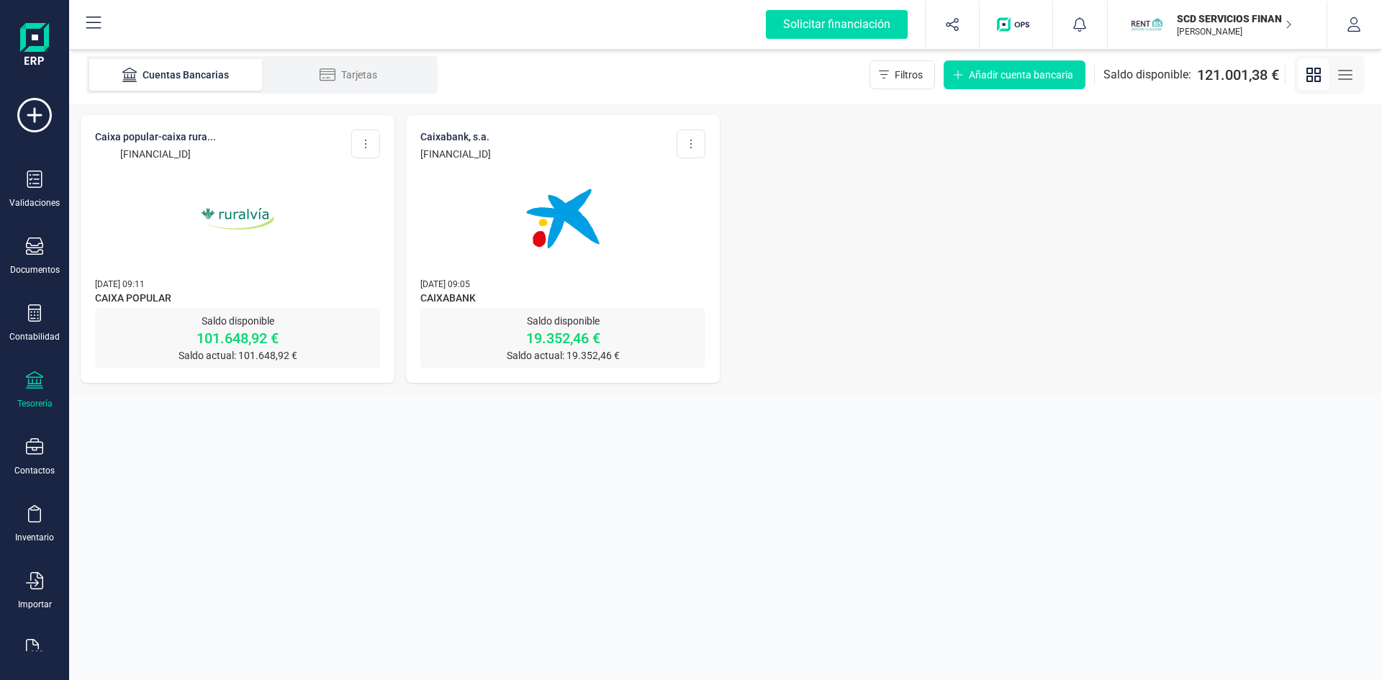
click at [238, 210] on img at bounding box center [237, 218] width 121 height 121
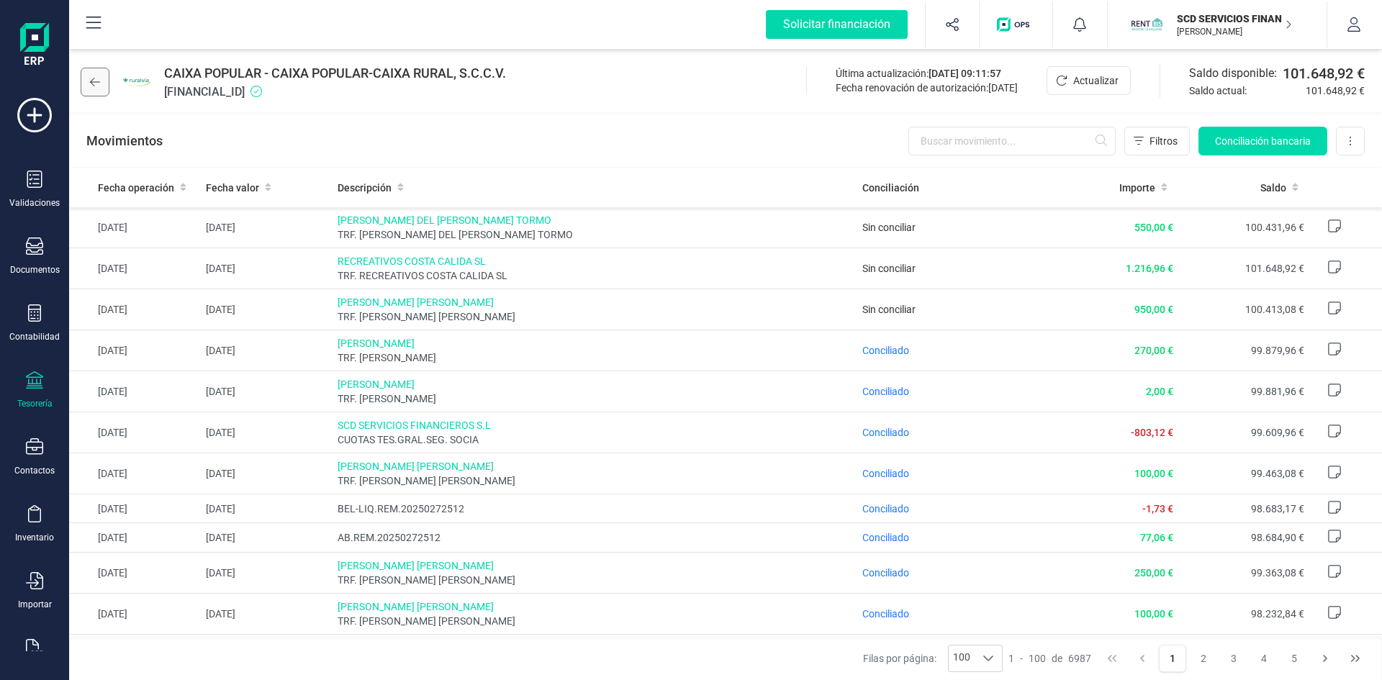
click at [89, 83] on button at bounding box center [95, 82] width 29 height 29
